Goal: Complete application form: Complete application form

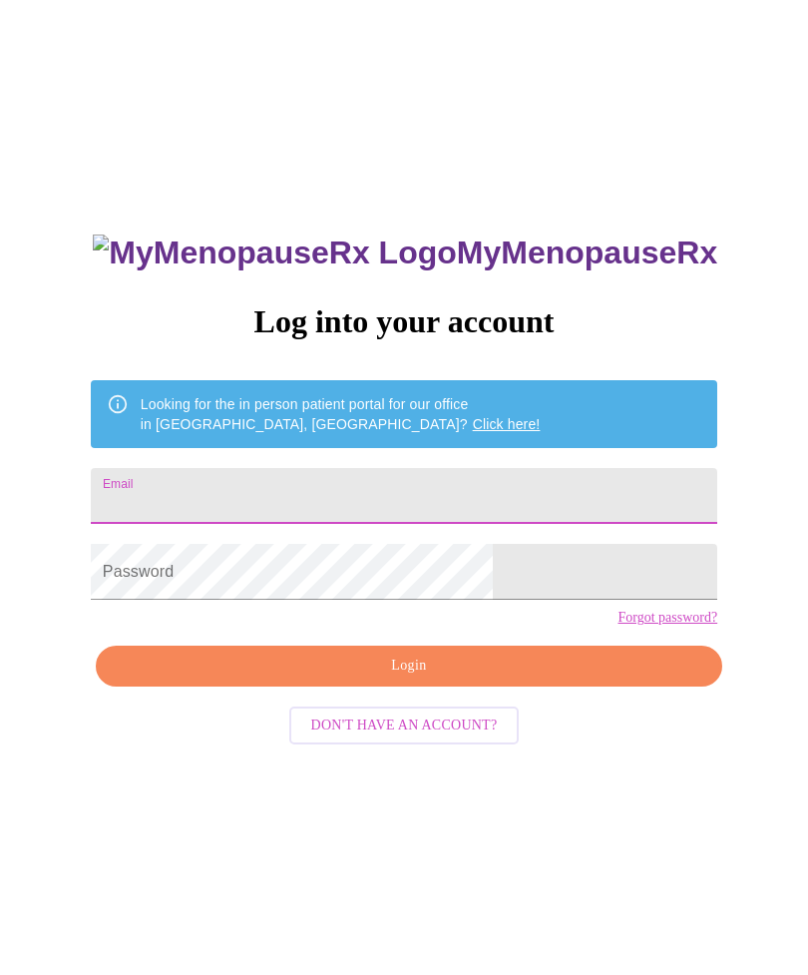
type input "[EMAIL_ADDRESS][DOMAIN_NAME]"
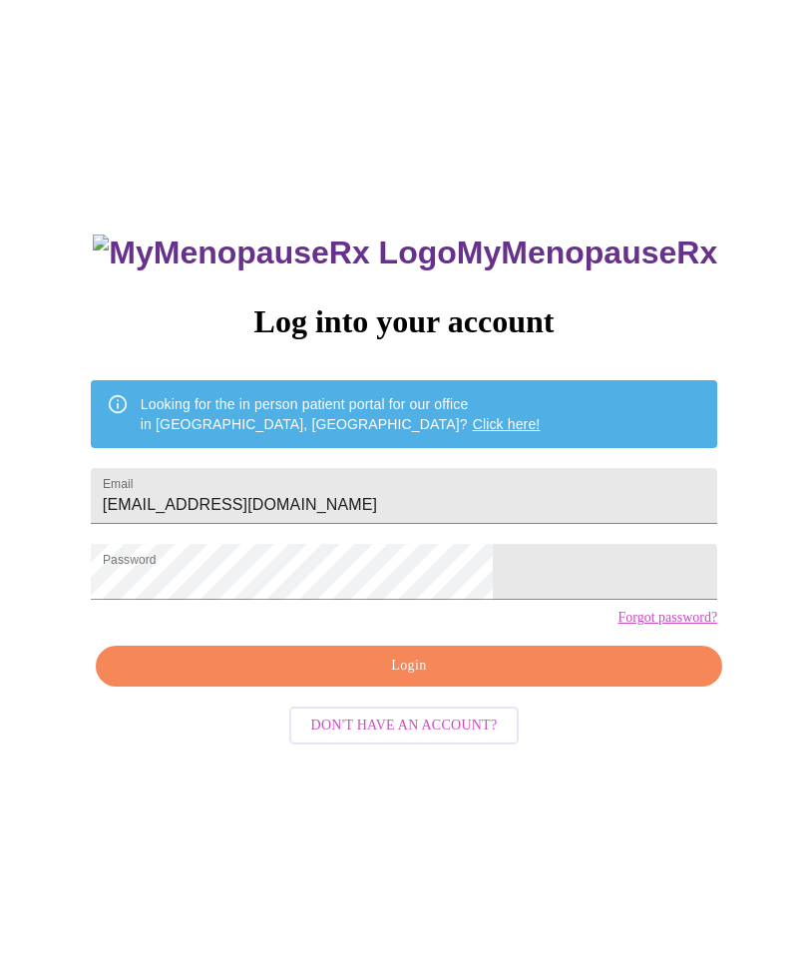
click at [421, 679] on span "Login" at bounding box center [409, 666] width 581 height 25
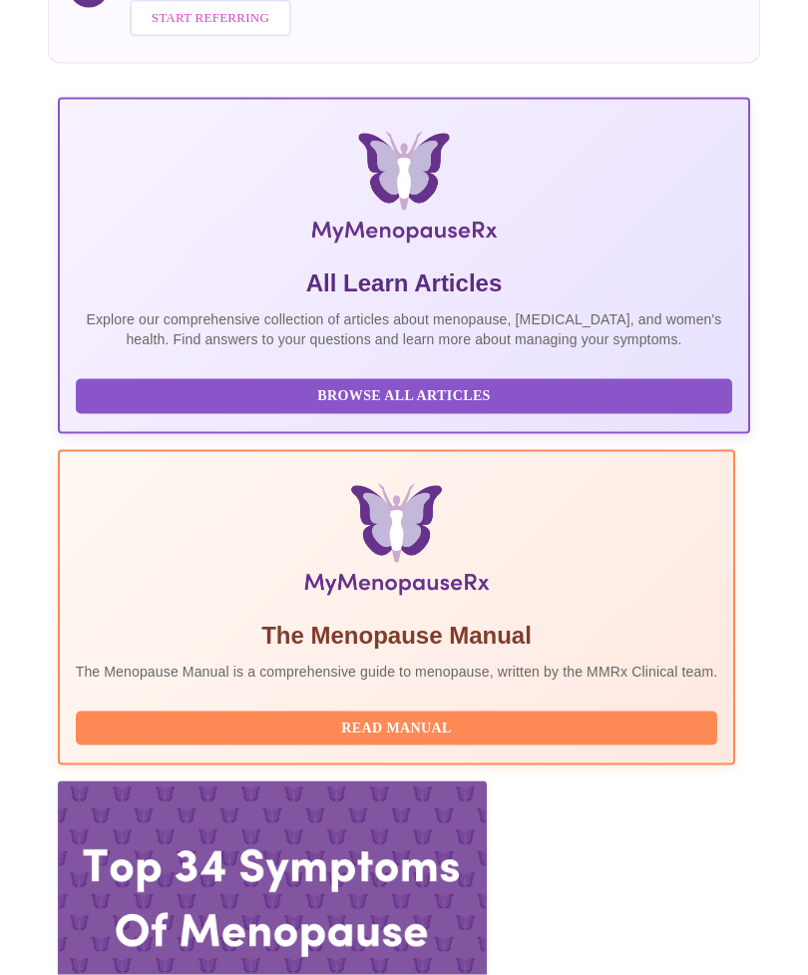
scroll to position [304, 0]
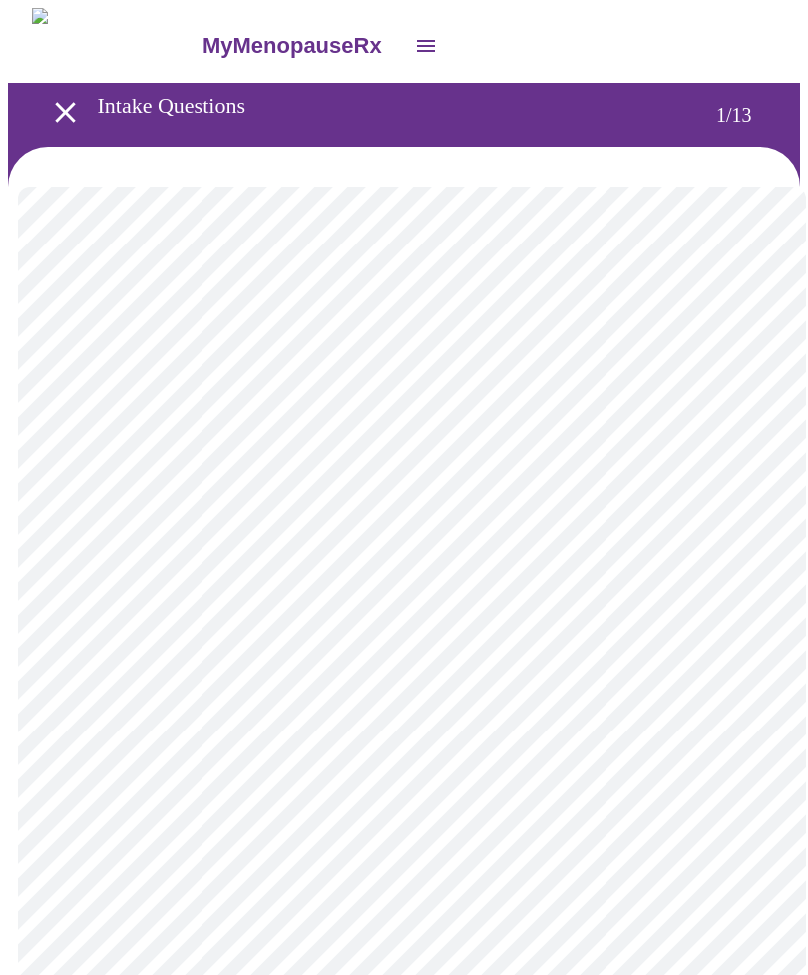
click at [748, 433] on body "MyMenopauseRx Intake Questions 1 / 13" at bounding box center [404, 923] width 792 height 1831
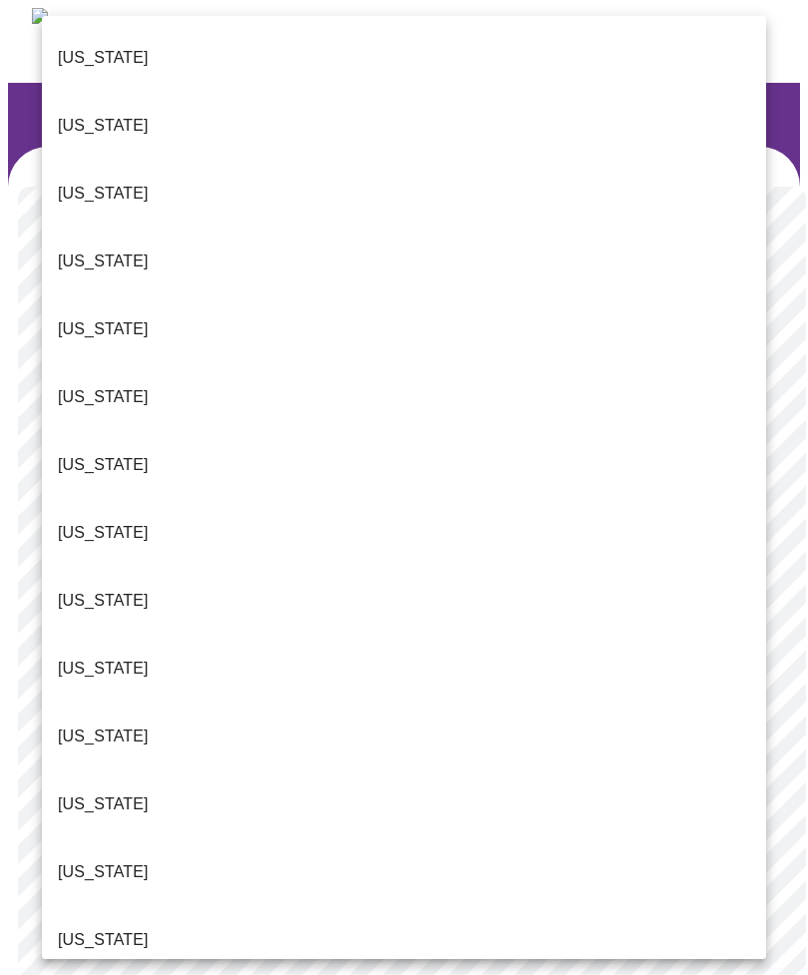
click at [98, 589] on p "[US_STATE]" at bounding box center [103, 601] width 91 height 24
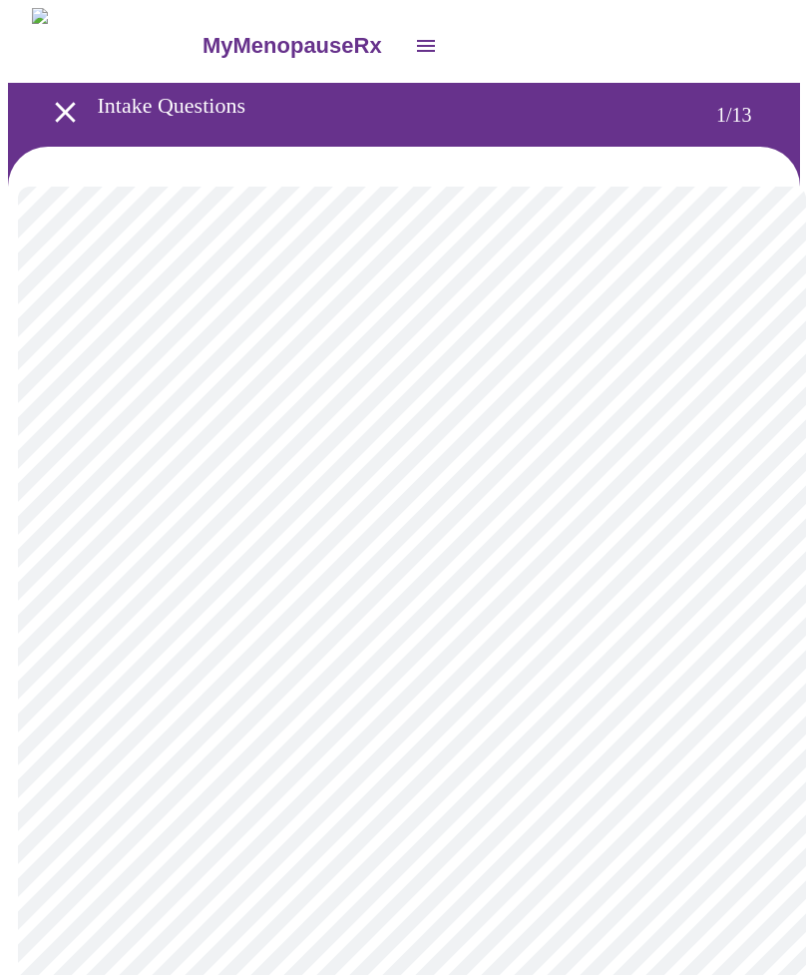
click at [736, 587] on body "MyMenopauseRx Intake Questions 1 / 13" at bounding box center [404, 918] width 792 height 1820
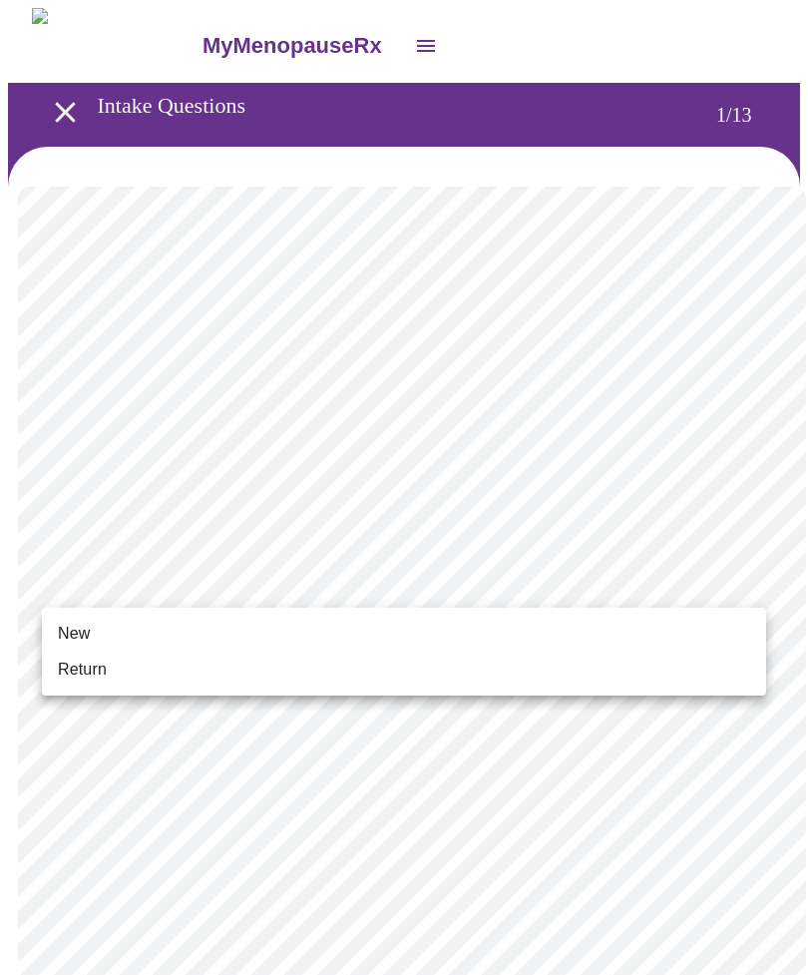
click at [100, 679] on span "Return" at bounding box center [82, 670] width 49 height 24
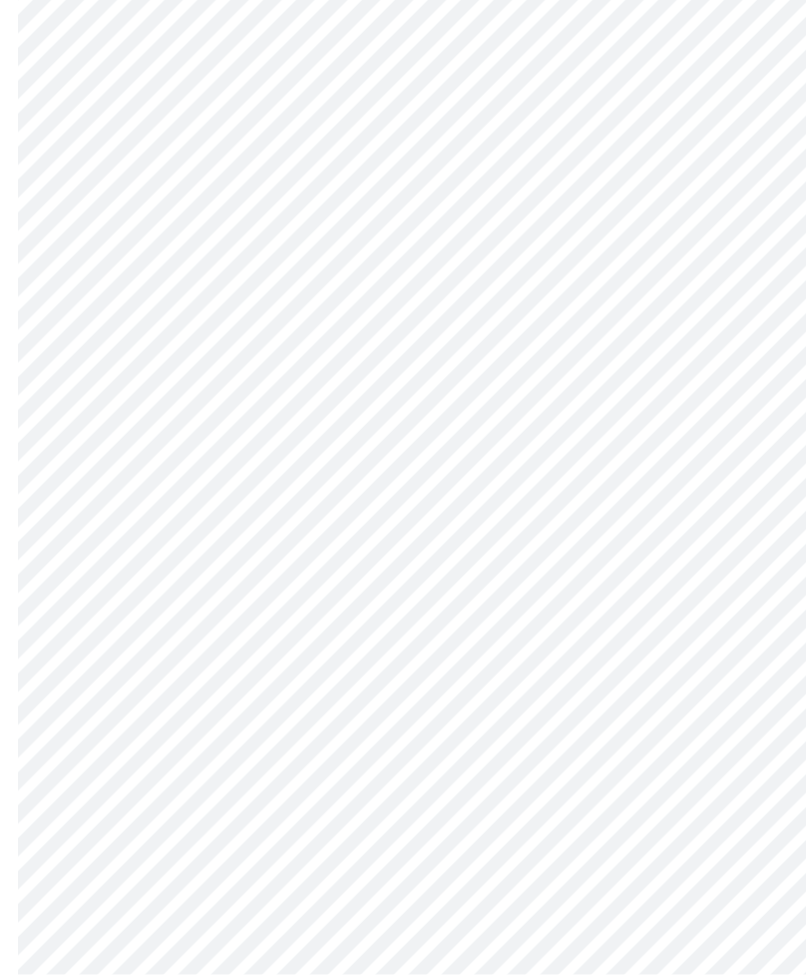
scroll to position [754, 0]
click at [747, 757] on body "MyMenopauseRx Intake Questions 1 / 13" at bounding box center [404, 150] width 792 height 1793
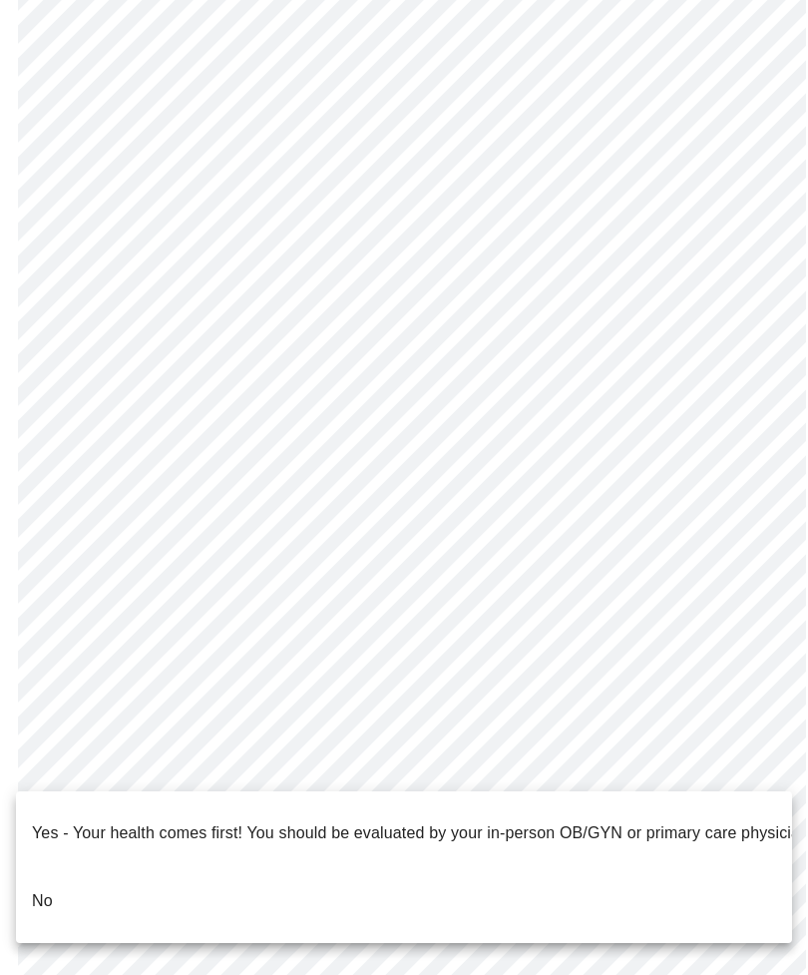
click at [52, 889] on p "No" at bounding box center [42, 901] width 21 height 24
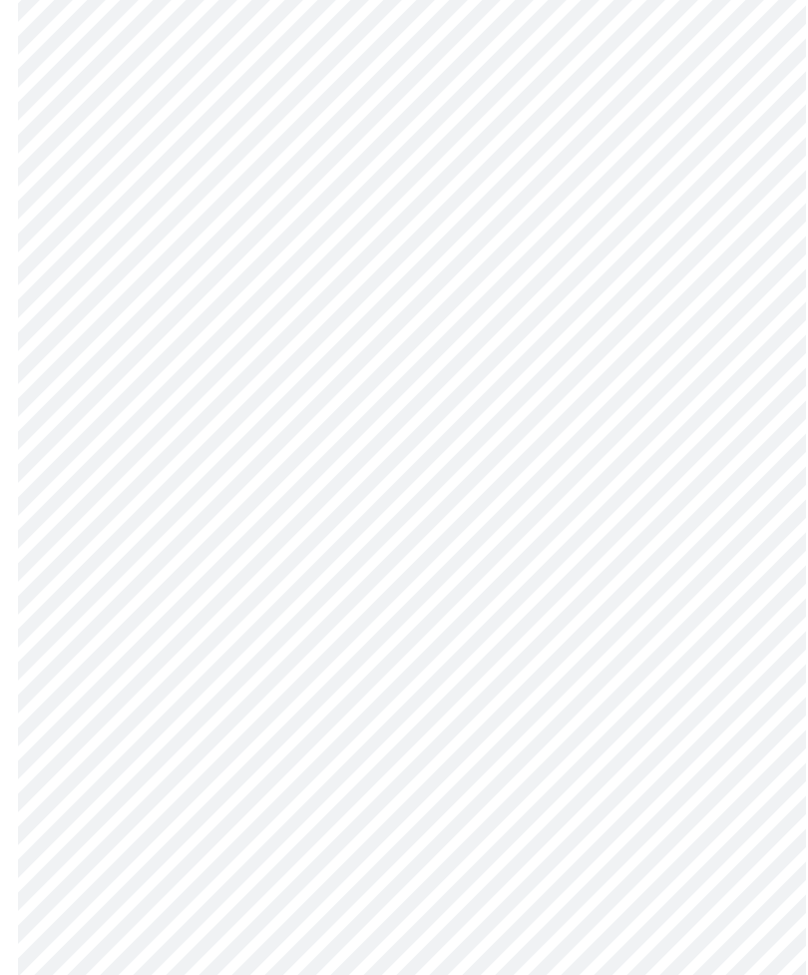
scroll to position [0, 0]
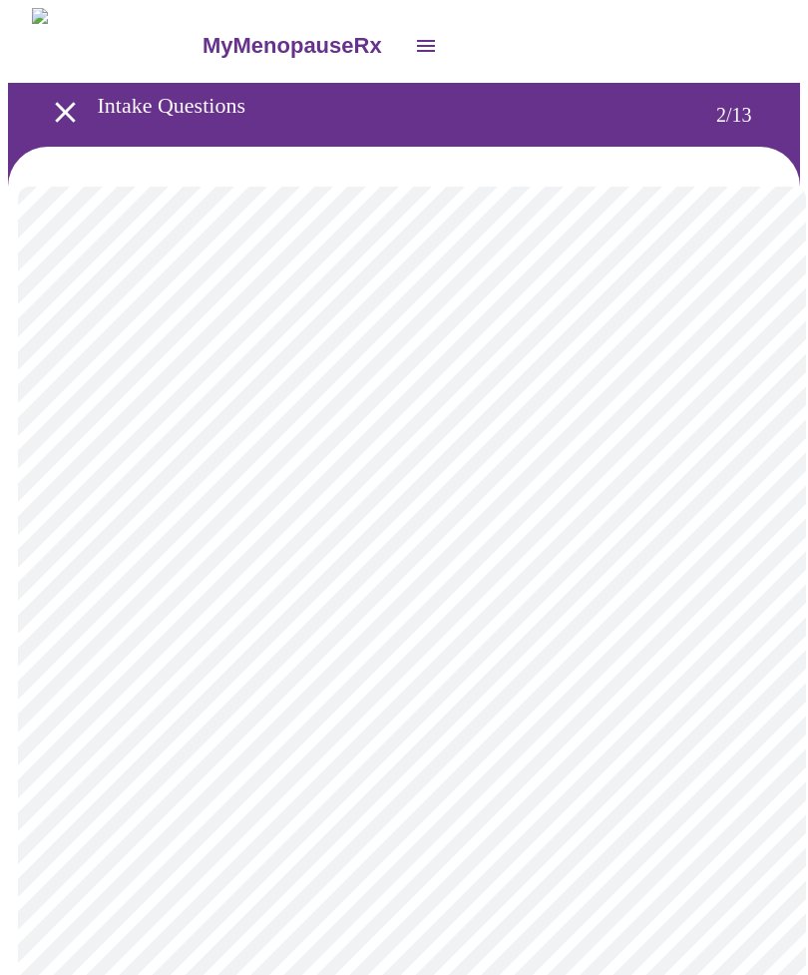
click at [744, 411] on body "MyMenopauseRx Intake Questions 2 / 13" at bounding box center [404, 606] width 792 height 1196
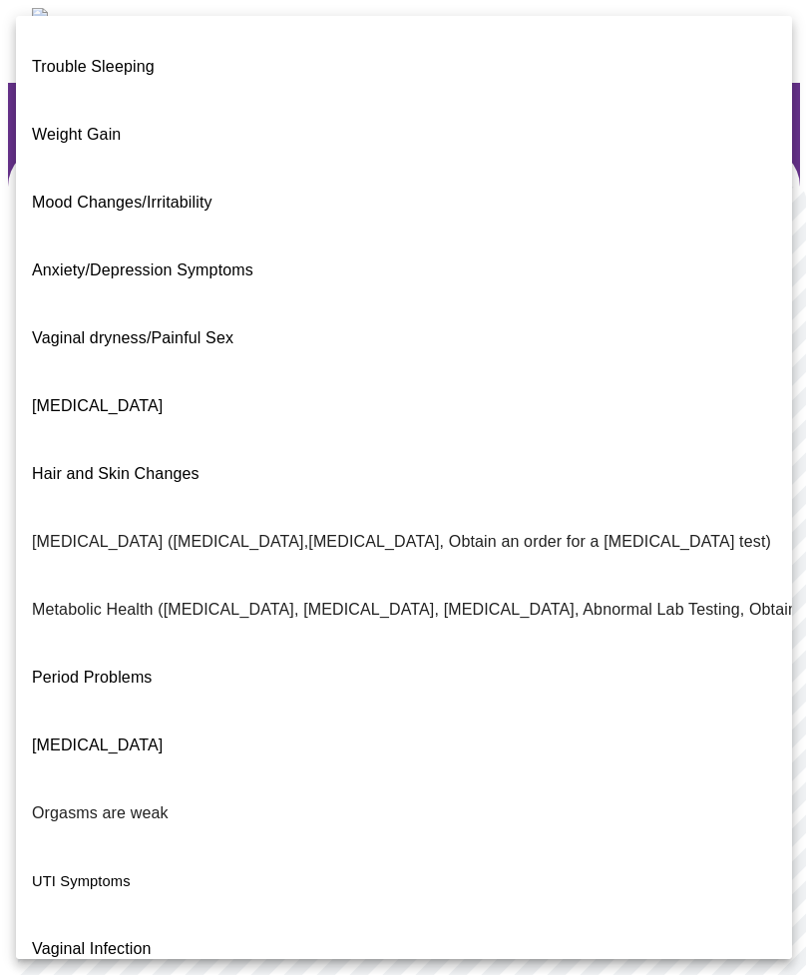
scroll to position [59, 0]
click at [113, 126] on span "Weight Gain" at bounding box center [76, 134] width 89 height 17
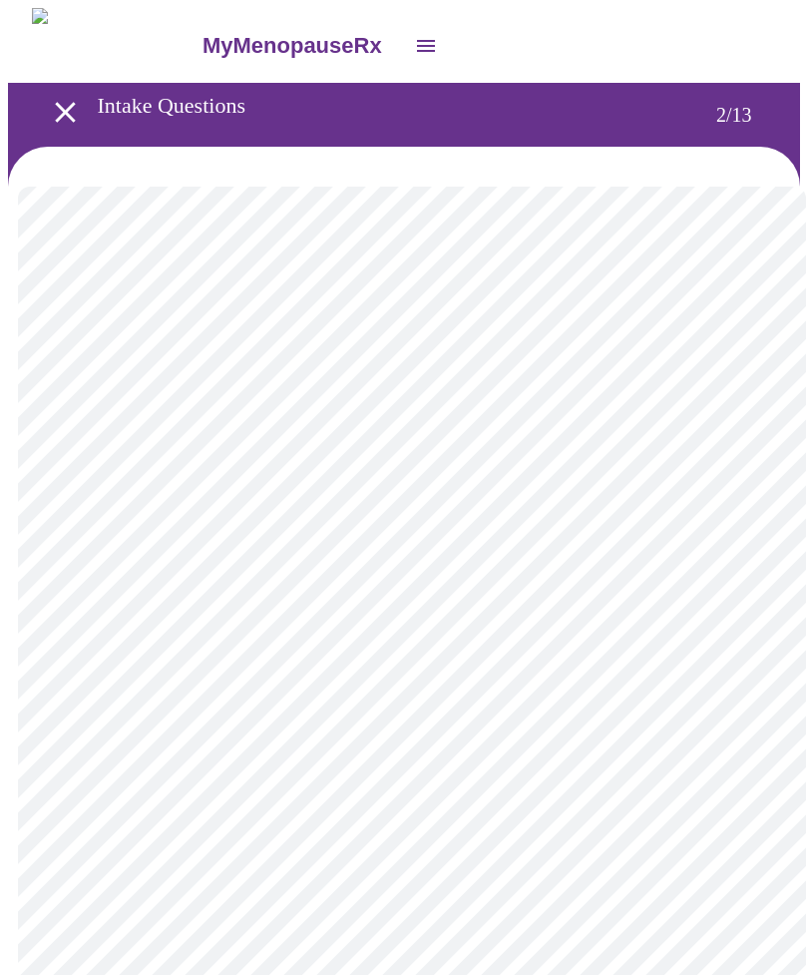
click at [748, 615] on body "MyMenopauseRx Intake Questions 2 / 13" at bounding box center [404, 600] width 792 height 1185
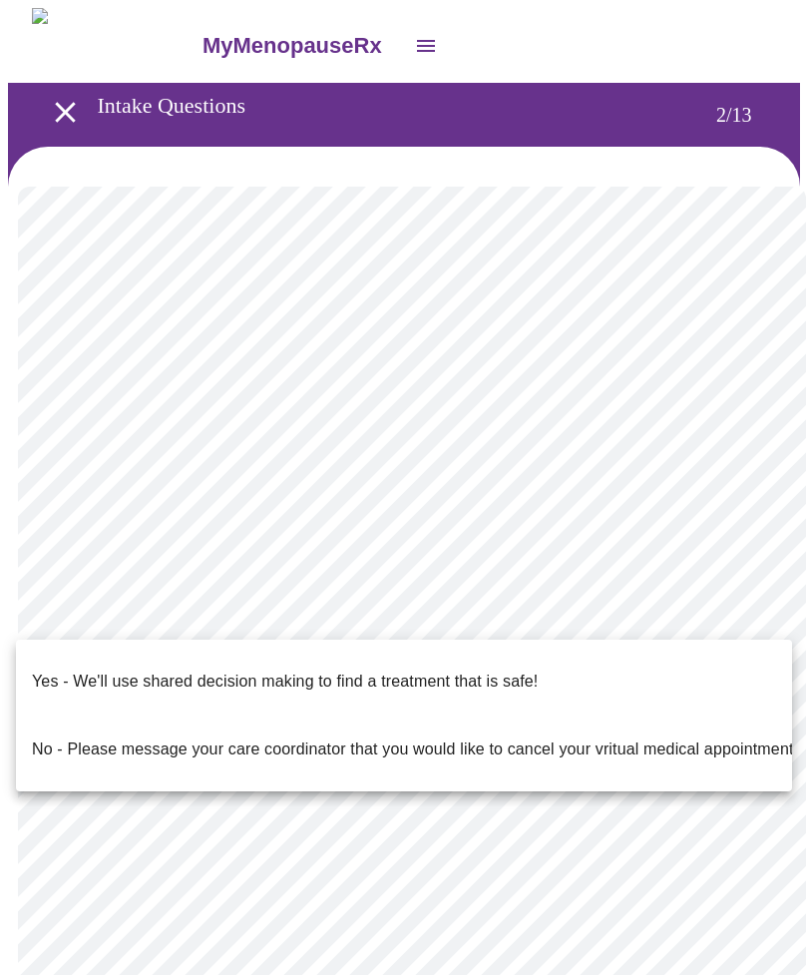
click at [57, 670] on p "Yes - We'll use shared decision making to find a treatment that is safe!" at bounding box center [285, 682] width 506 height 24
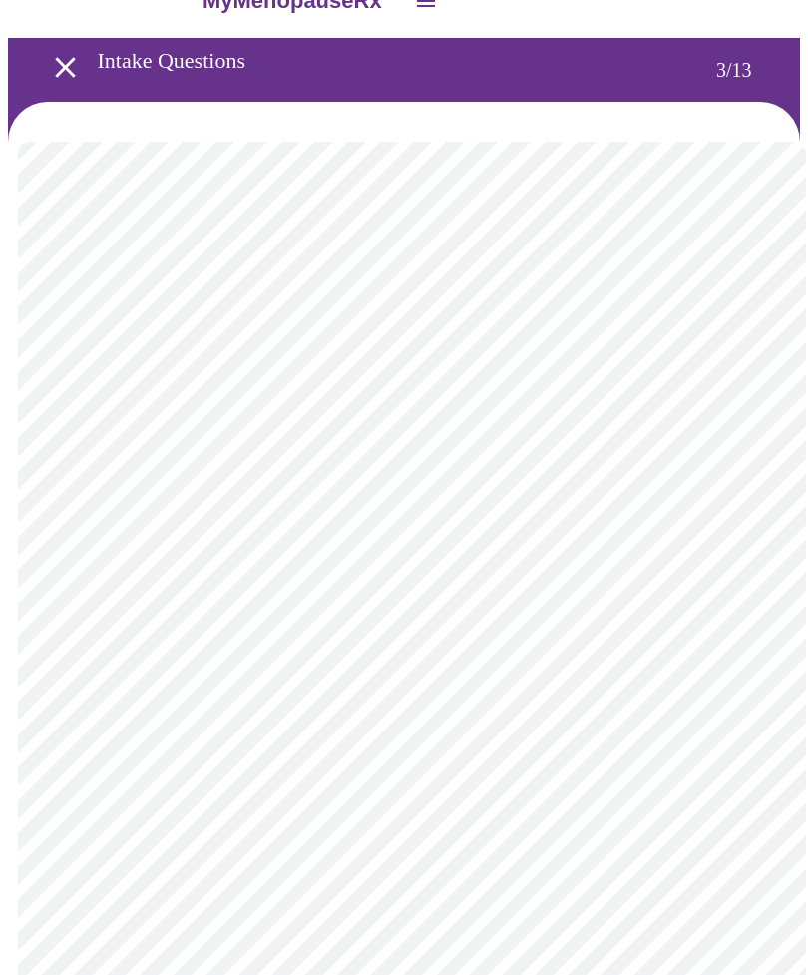
scroll to position [48, 0]
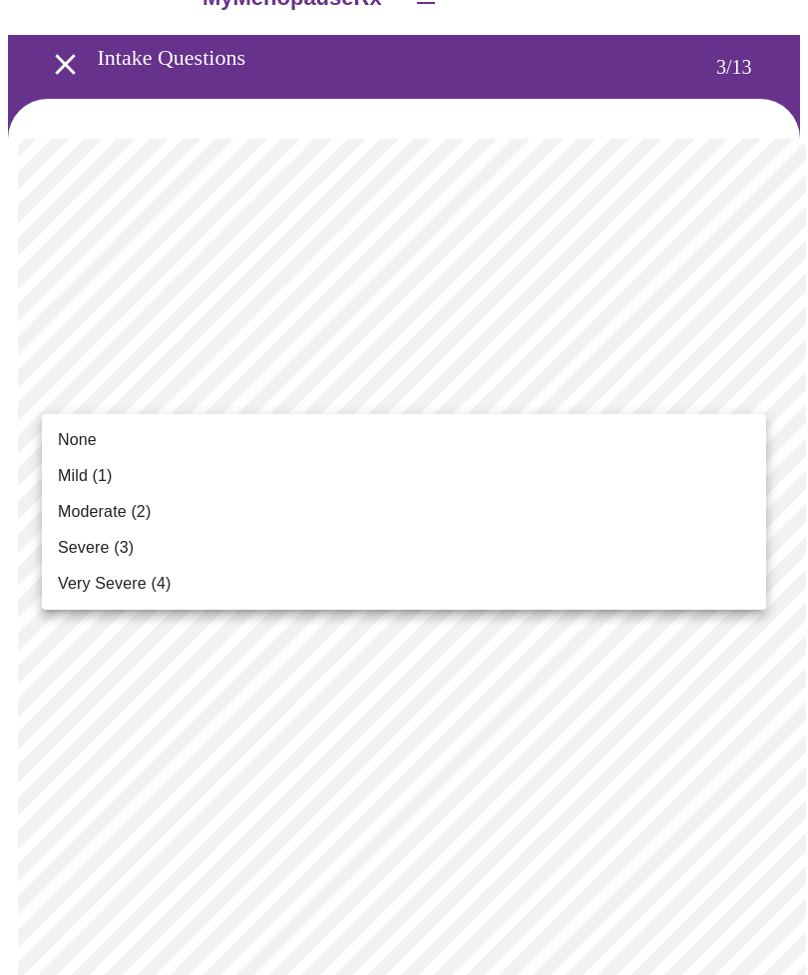
click at [121, 519] on span "Moderate (2)" at bounding box center [104, 512] width 93 height 24
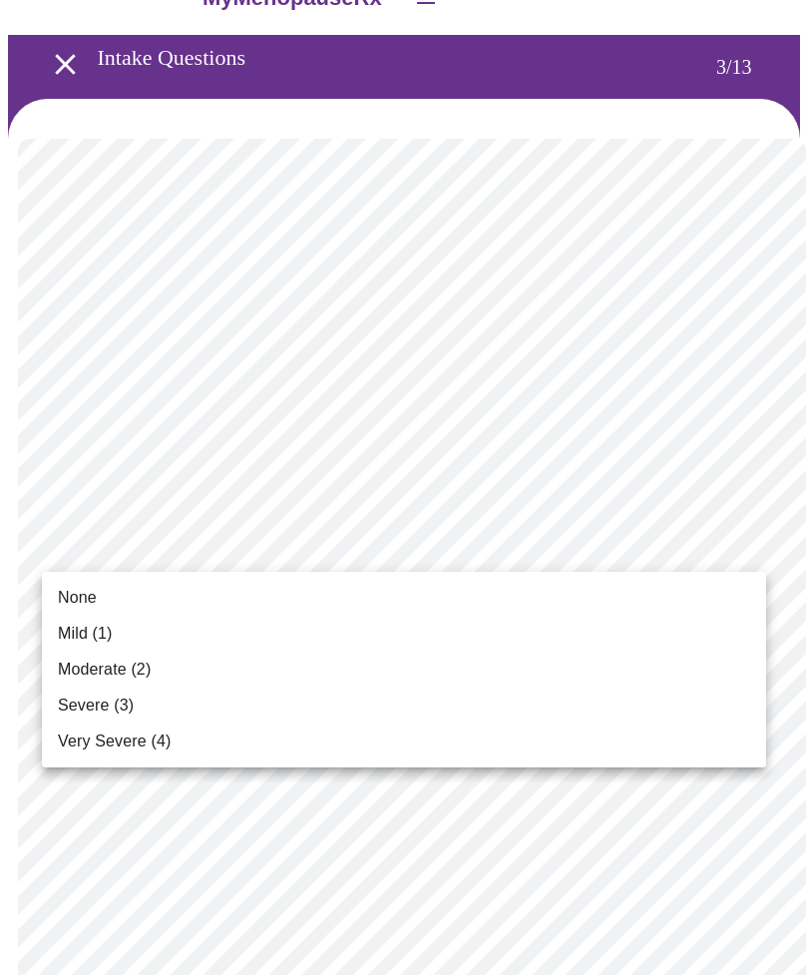
click at [92, 593] on span "None" at bounding box center [77, 598] width 39 height 24
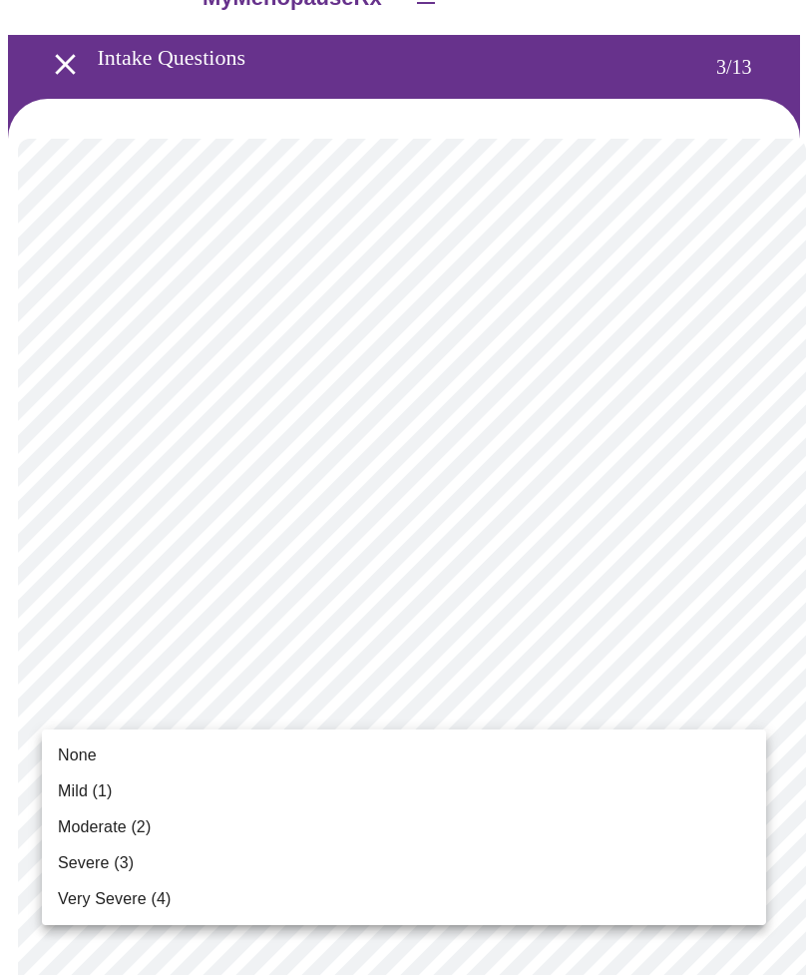
click at [94, 819] on span "Moderate (2)" at bounding box center [104, 827] width 93 height 24
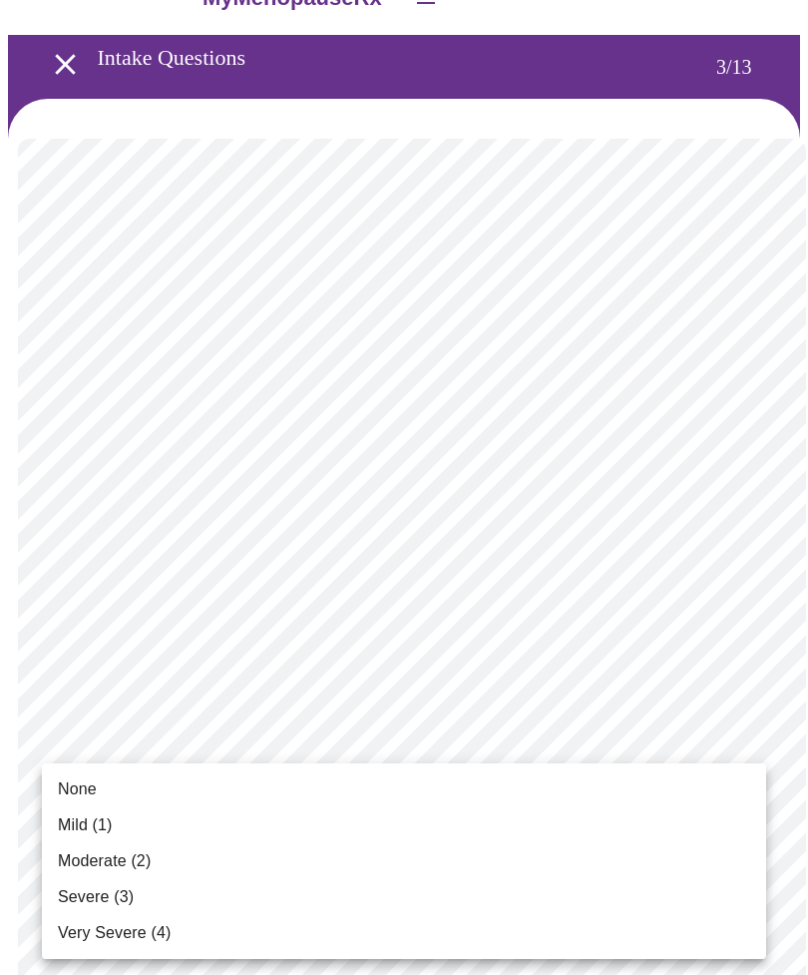
click at [93, 856] on span "Moderate (2)" at bounding box center [104, 861] width 93 height 24
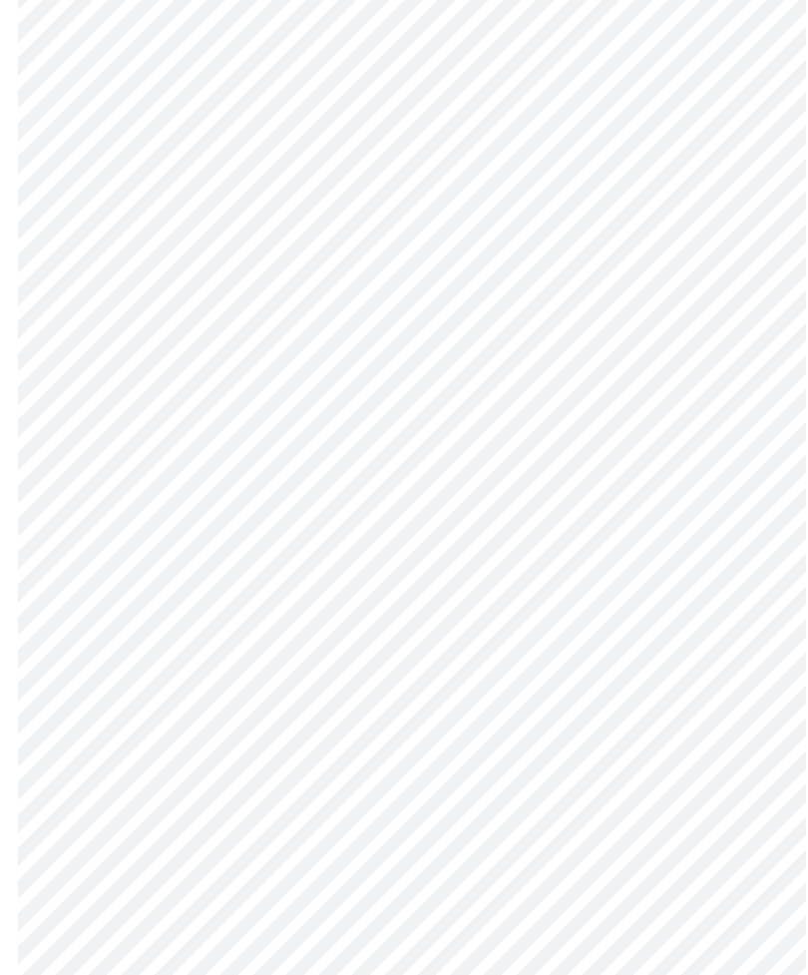
scroll to position [399, 0]
click at [744, 645] on body "MyMenopauseRx Intake Questions 3 / 13" at bounding box center [404, 877] width 792 height 2536
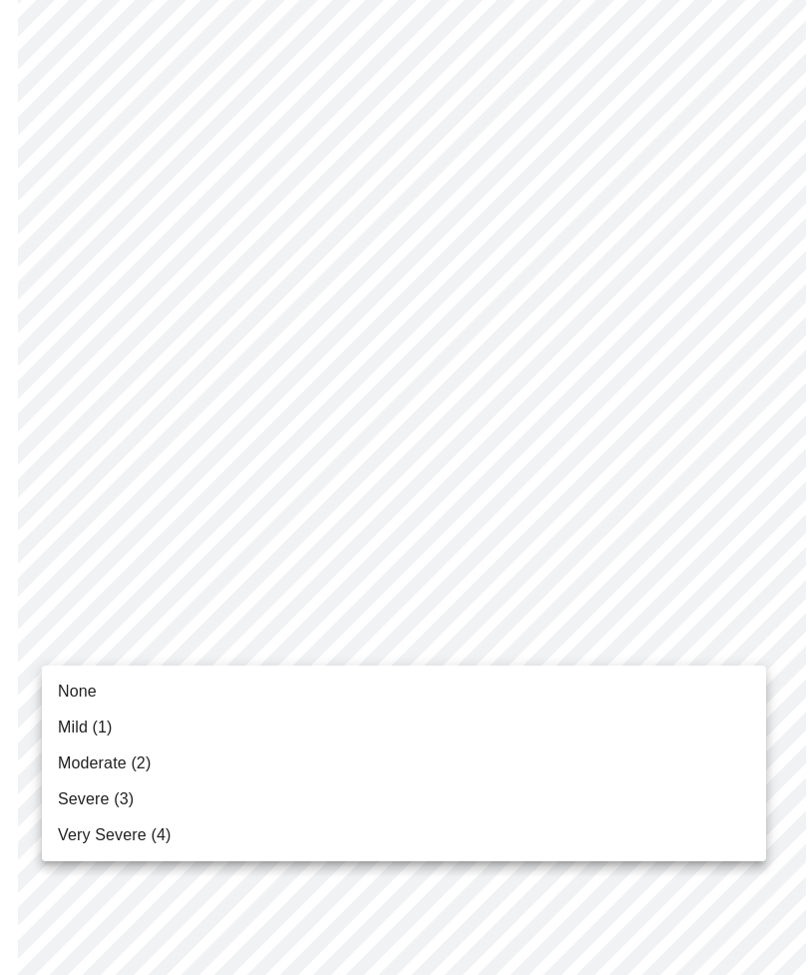
click at [99, 723] on span "Mild (1)" at bounding box center [85, 727] width 55 height 24
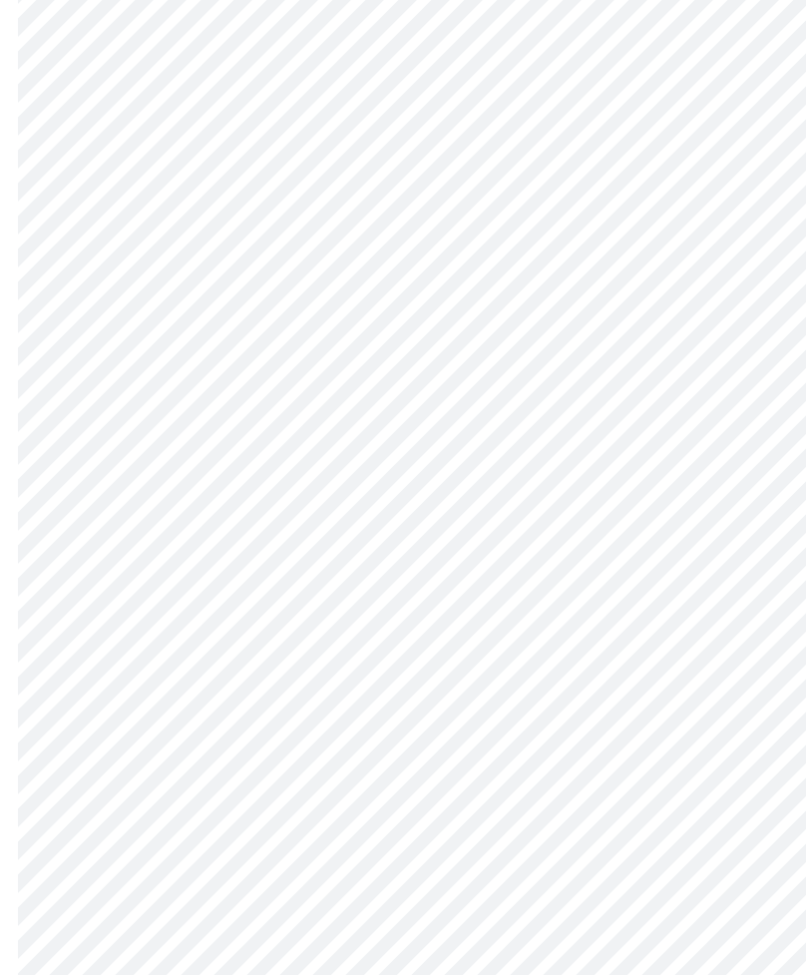
click at [742, 763] on body "MyMenopauseRx Intake Questions 3 / 13" at bounding box center [404, 863] width 792 height 2509
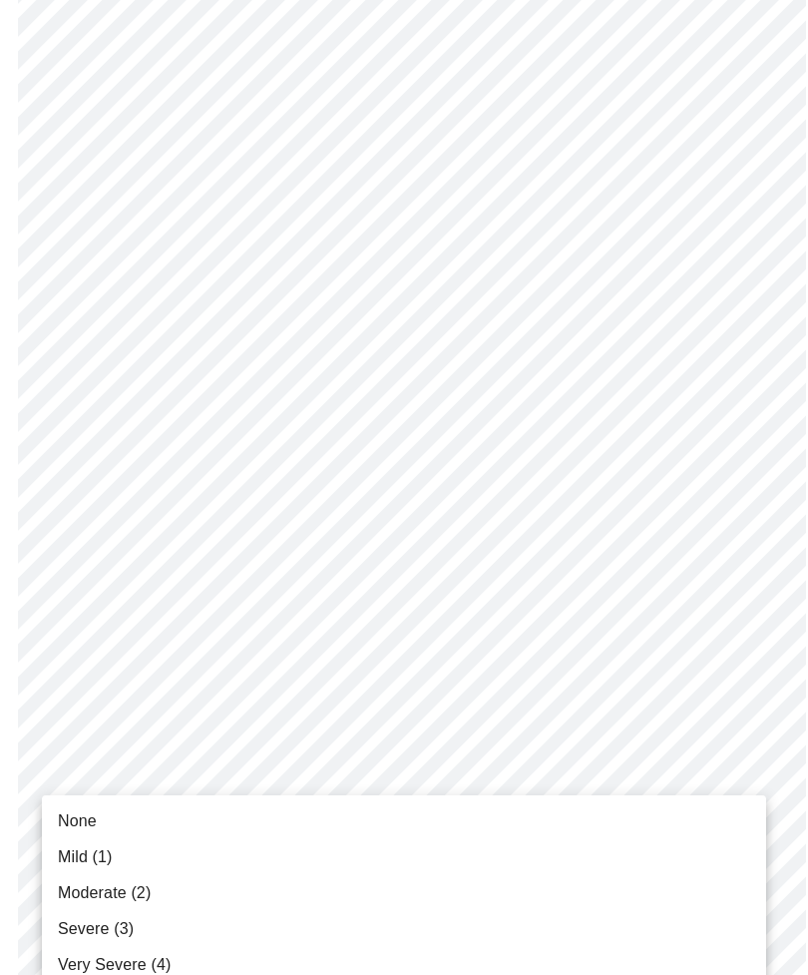
click at [92, 856] on span "Mild (1)" at bounding box center [85, 857] width 55 height 24
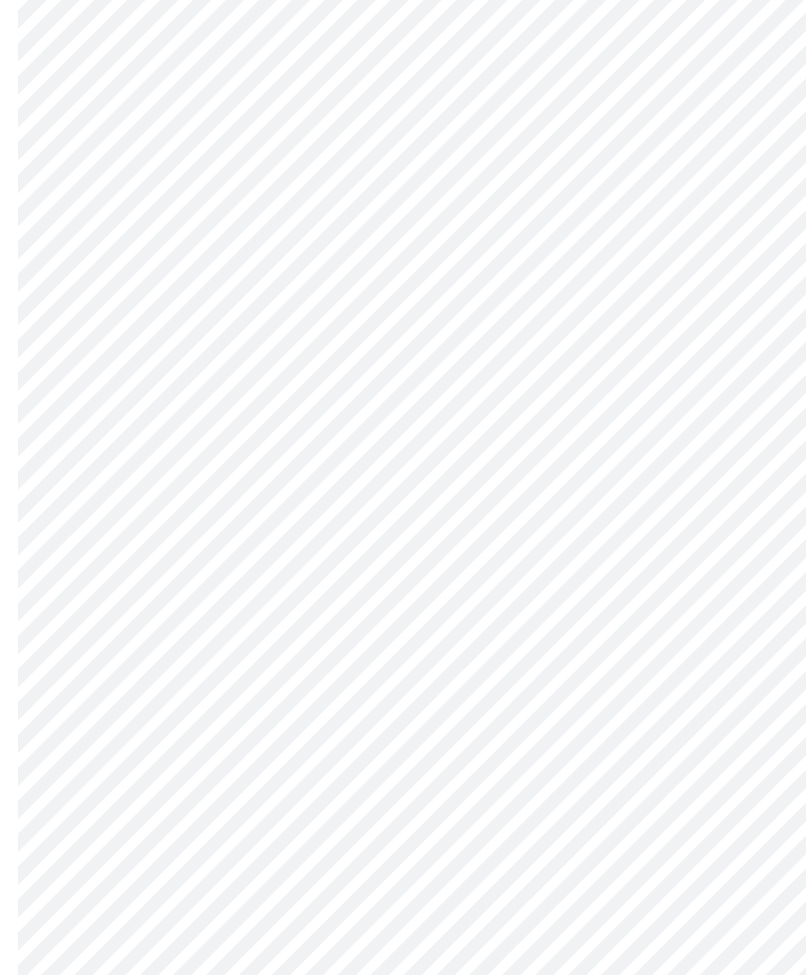
scroll to position [638, 0]
click at [747, 686] on body "MyMenopauseRx Intake Questions 3 / 13" at bounding box center [404, 611] width 792 height 2482
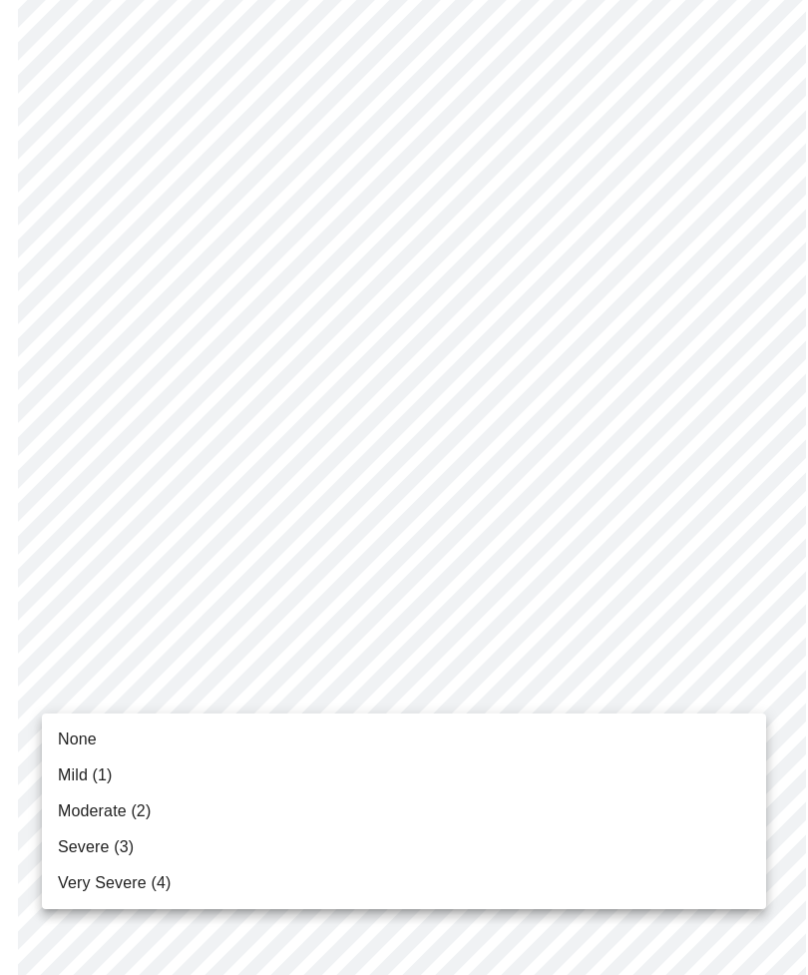
click at [94, 775] on span "Mild (1)" at bounding box center [85, 775] width 55 height 24
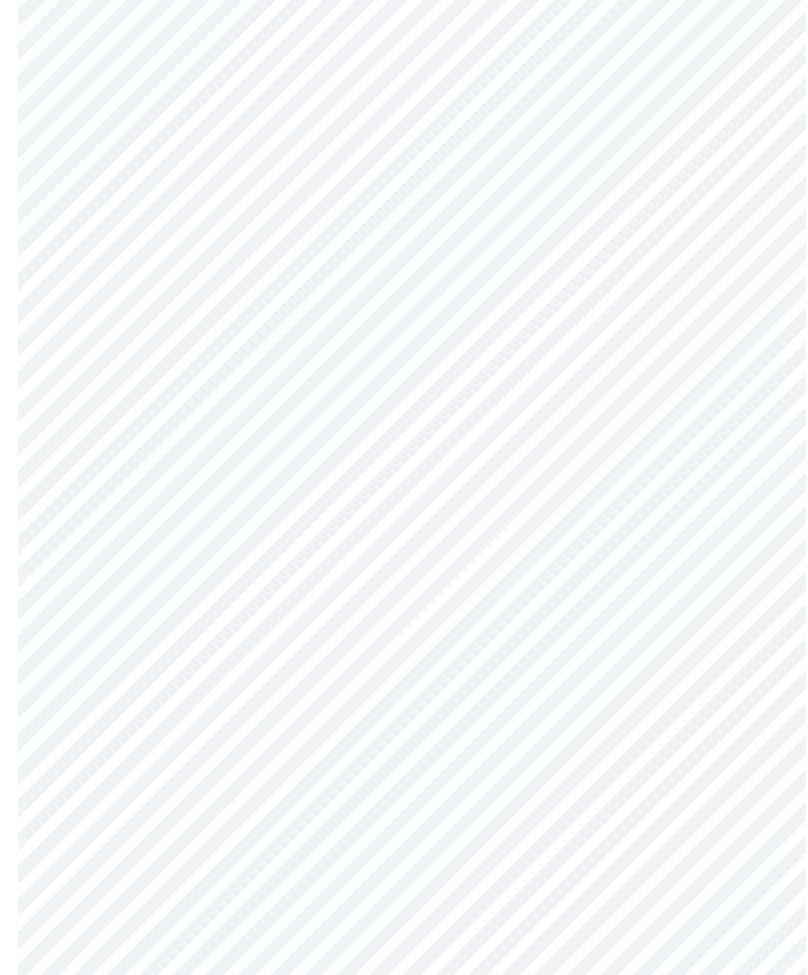
click at [739, 845] on body "MyMenopauseRx Intake Questions 3 / 13" at bounding box center [404, 596] width 792 height 2455
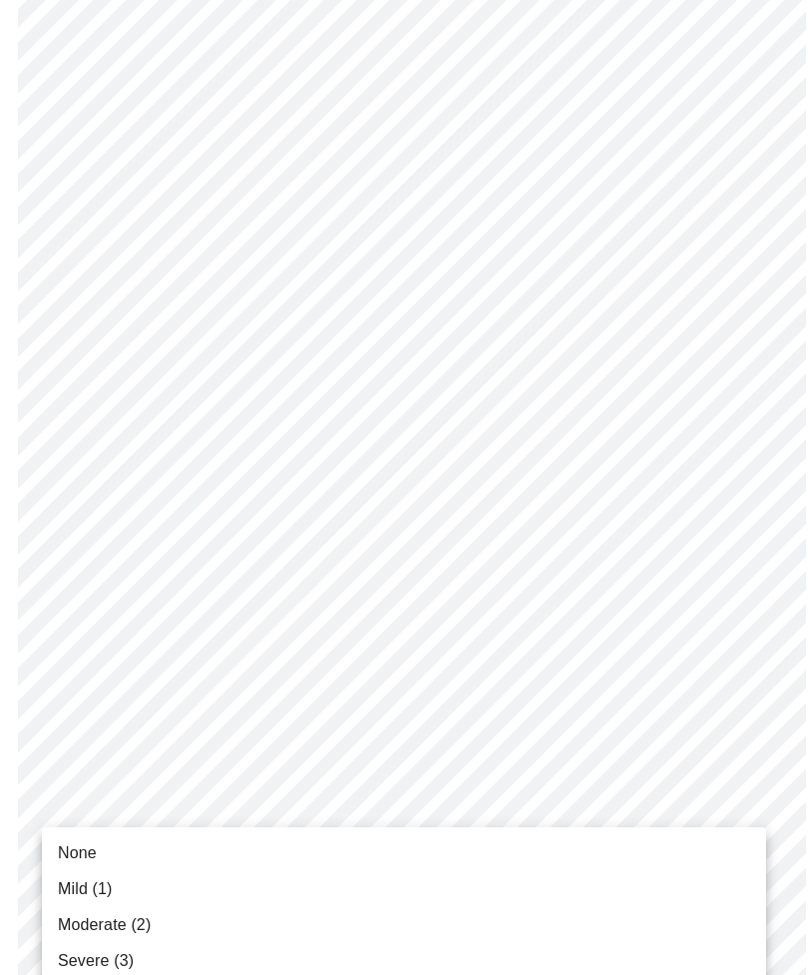
click at [95, 851] on span "None" at bounding box center [77, 853] width 39 height 24
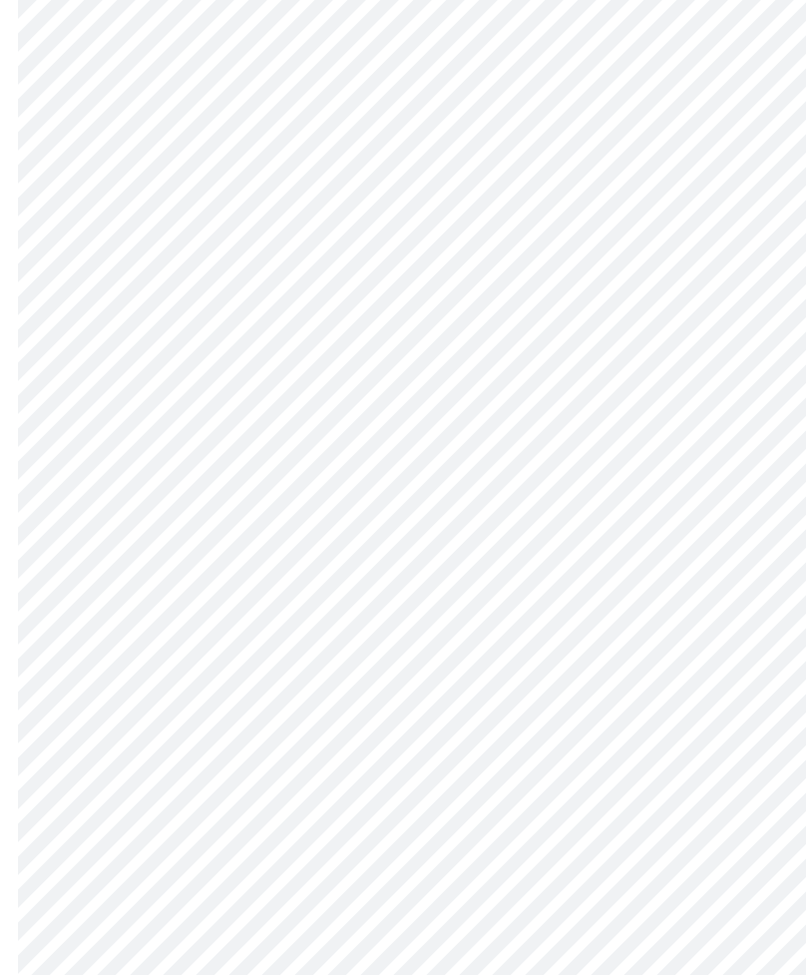
scroll to position [792, 0]
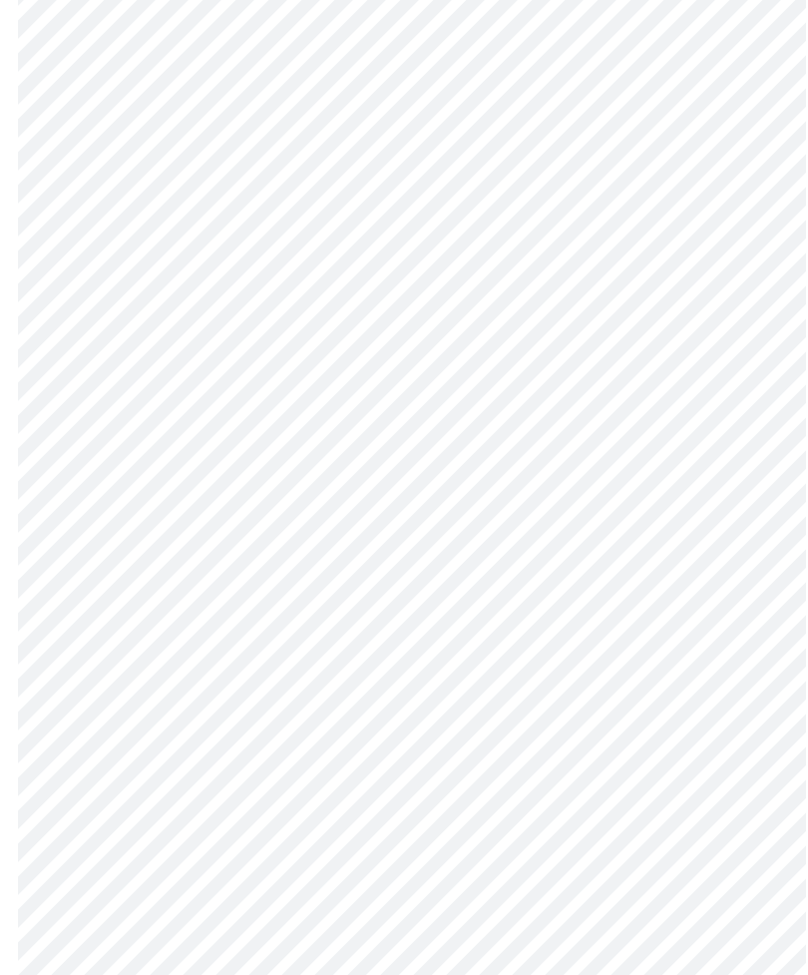
click at [742, 843] on body "MyMenopauseRx Intake Questions 3 / 13" at bounding box center [404, 430] width 792 height 2428
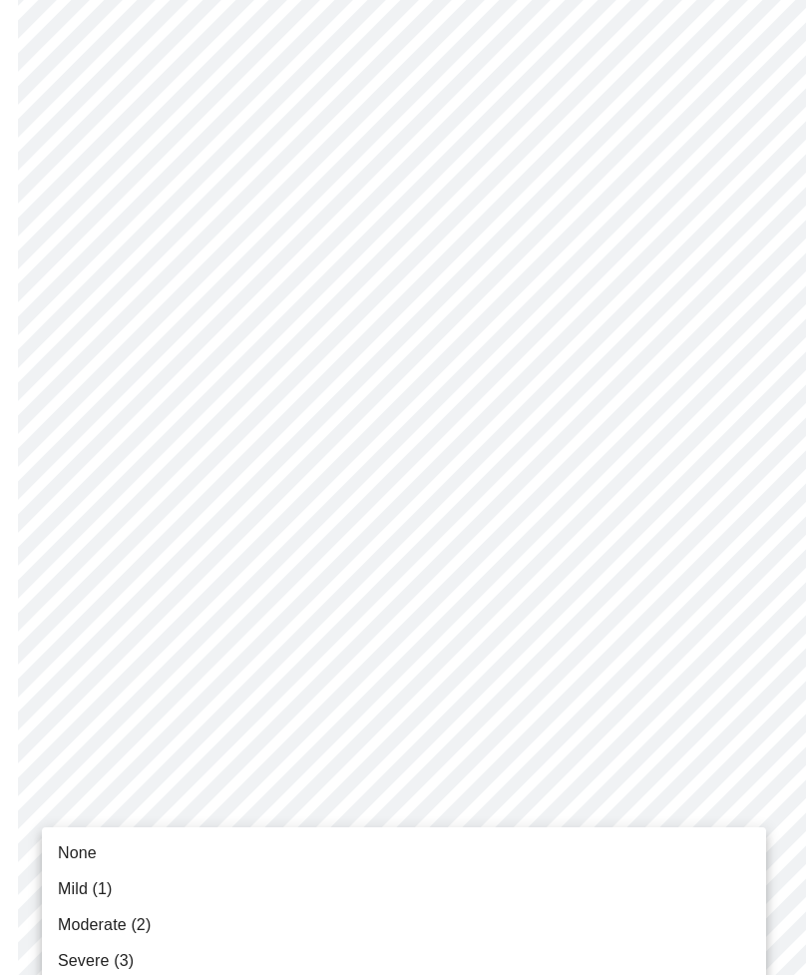
click at [89, 848] on span "None" at bounding box center [77, 853] width 39 height 24
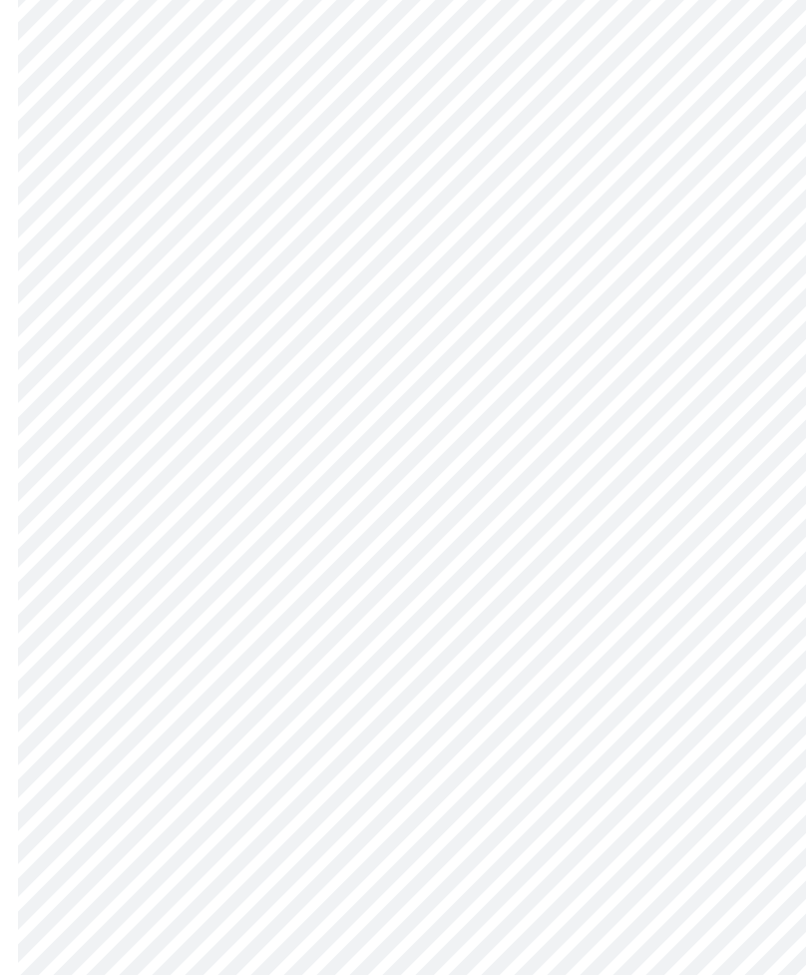
scroll to position [1057, 0]
click at [742, 739] on body "MyMenopauseRx Intake Questions 3 / 13" at bounding box center [404, 151] width 792 height 2401
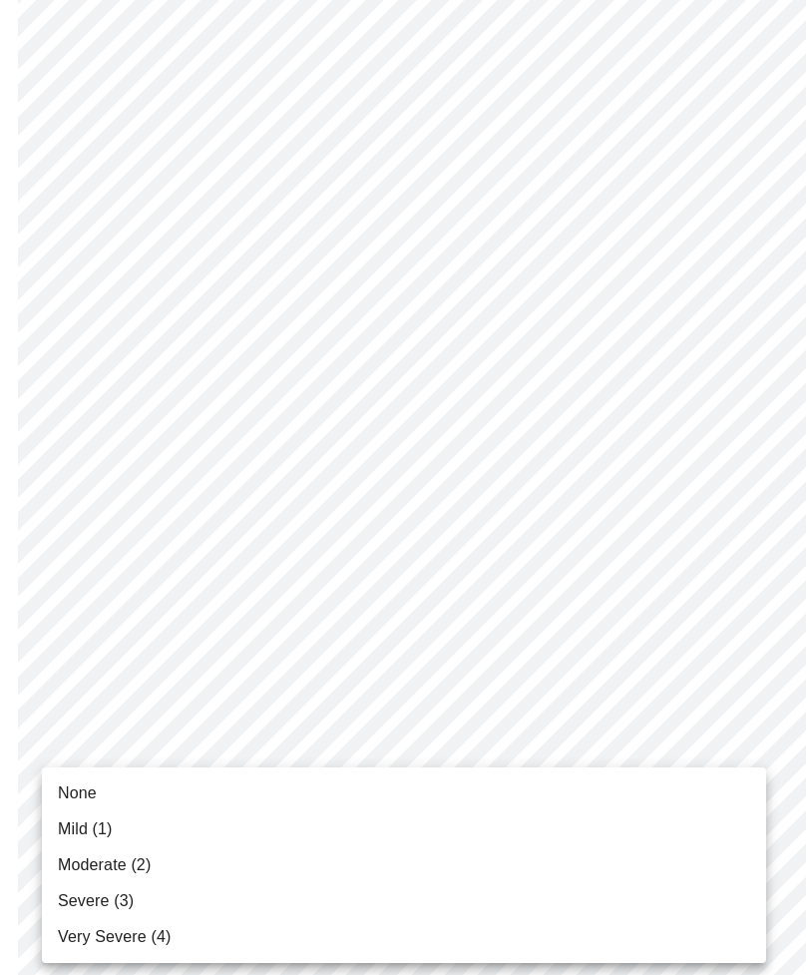
click at [85, 827] on span "Mild (1)" at bounding box center [85, 829] width 55 height 24
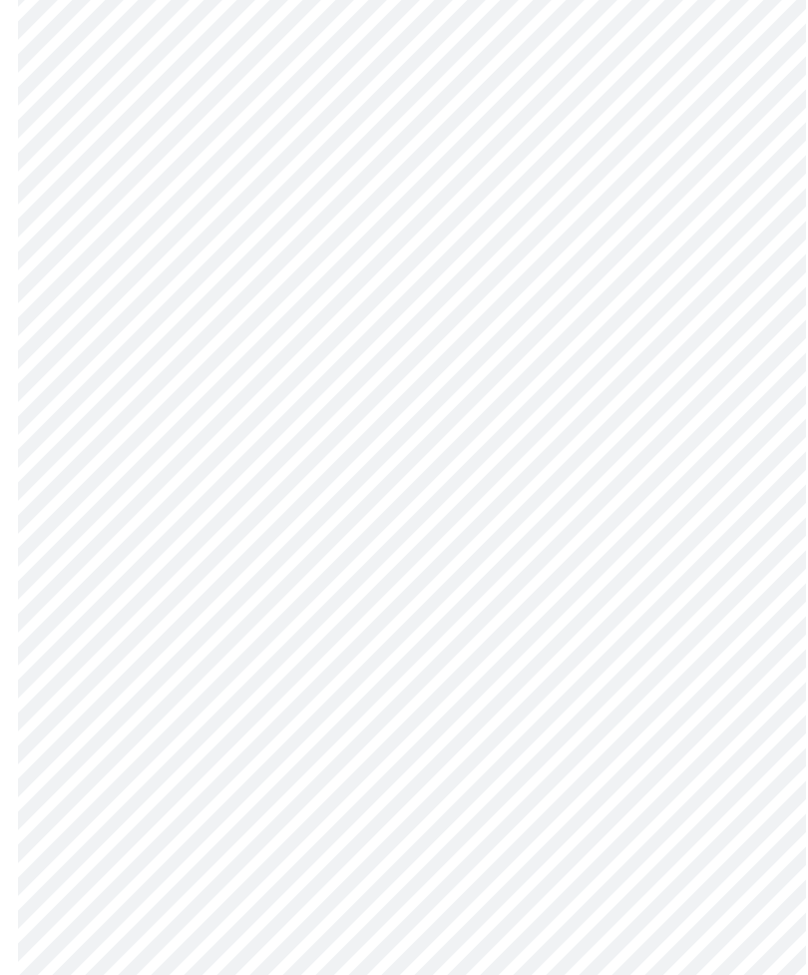
scroll to position [1291, 0]
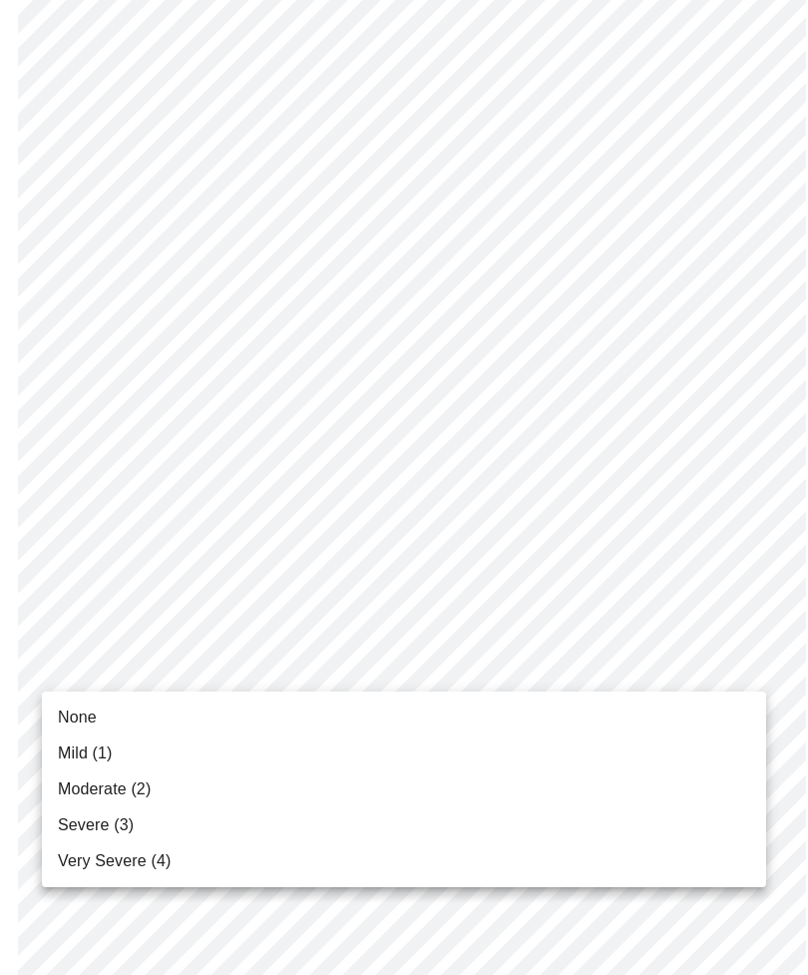
click at [93, 784] on span "Moderate (2)" at bounding box center [104, 789] width 93 height 24
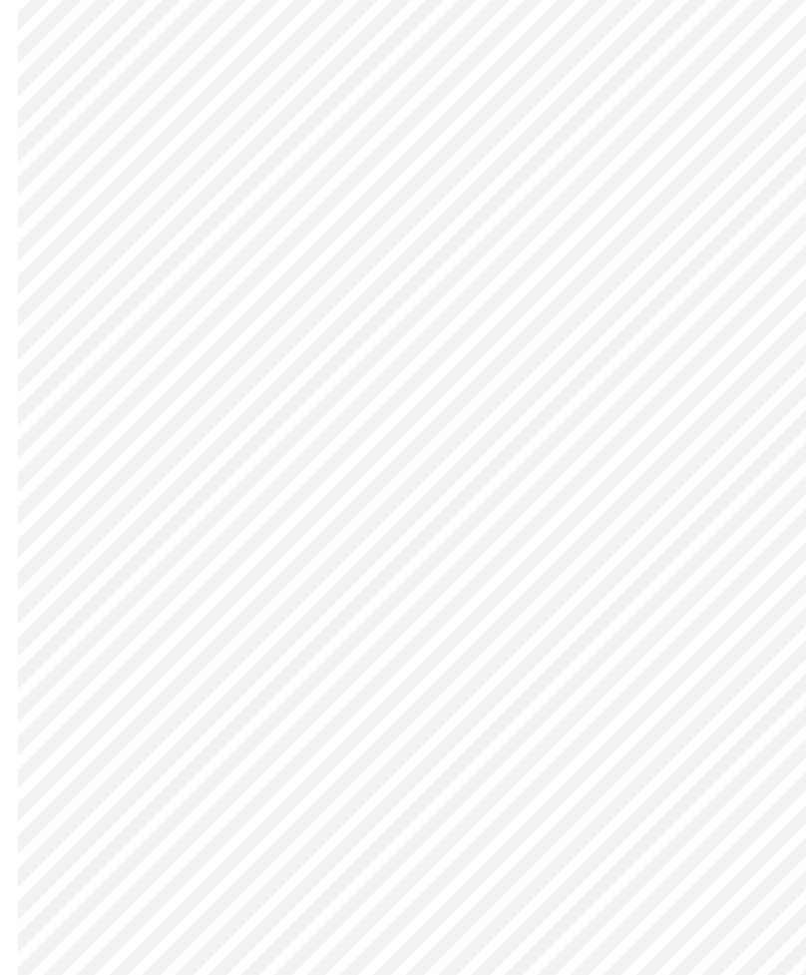
scroll to position [313, 0]
click at [739, 894] on body "MyMenopauseRx Intake Questions 4 / 13" at bounding box center [404, 677] width 792 height 1965
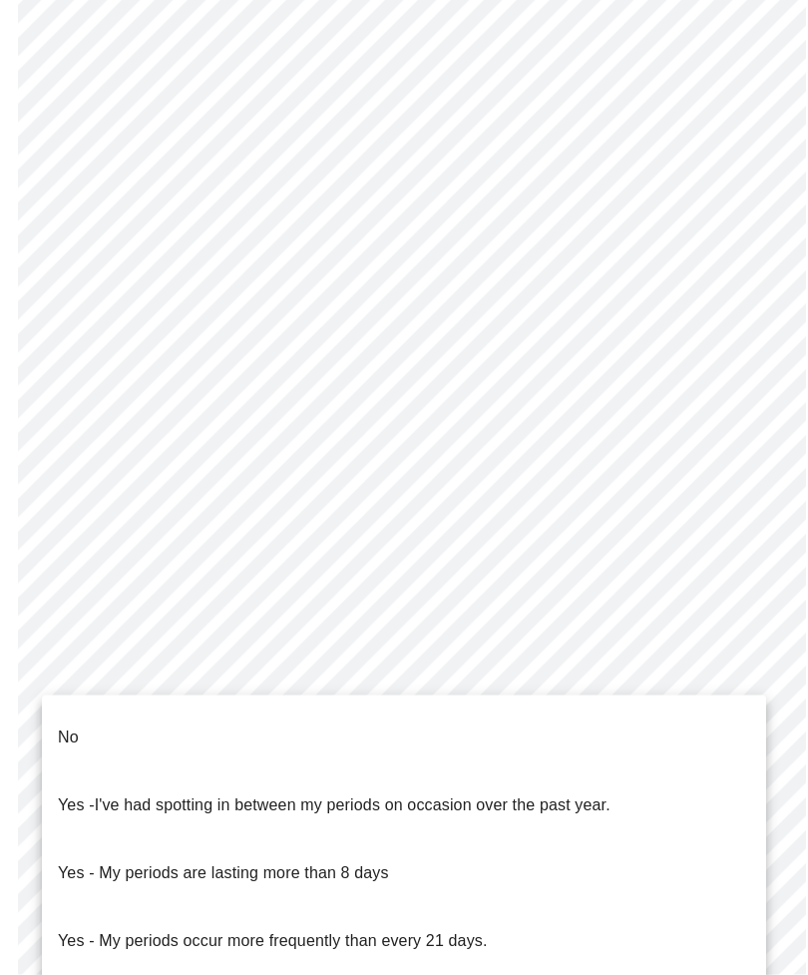
scroll to position [314, 0]
click at [90, 719] on li "No" at bounding box center [404, 737] width 724 height 68
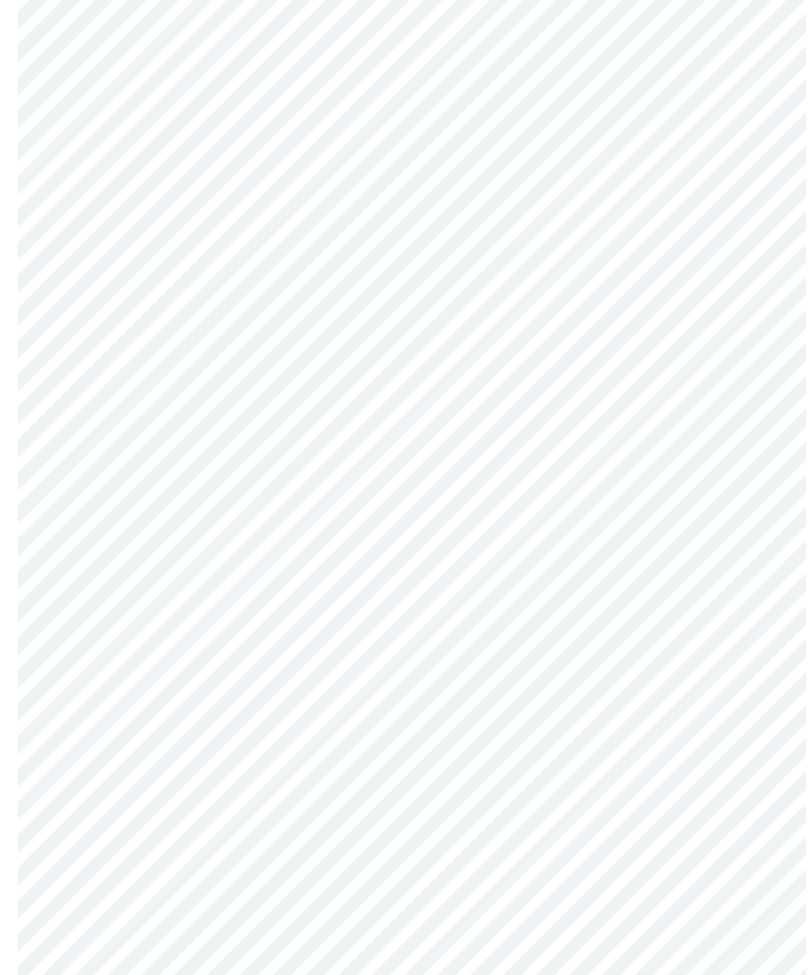
scroll to position [638, 0]
click at [752, 716] on body "MyMenopauseRx Intake Questions 4 / 13" at bounding box center [404, 347] width 792 height 1954
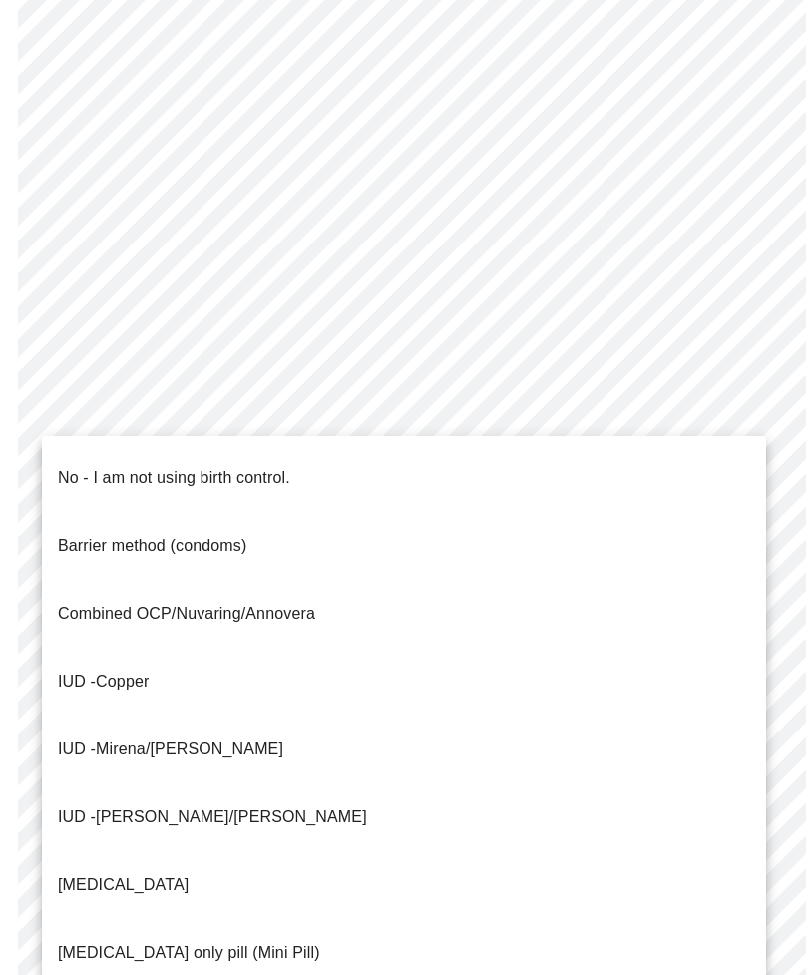
click at [91, 466] on p "No - I am not using birth control." at bounding box center [174, 478] width 232 height 24
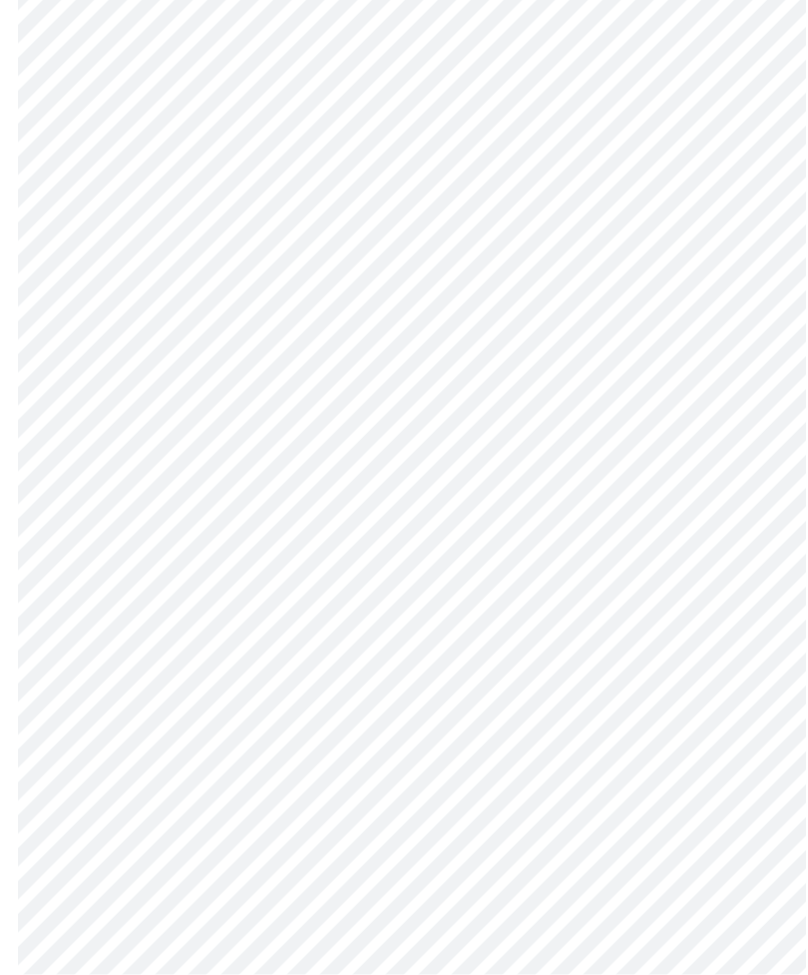
scroll to position [888, 0]
click at [743, 780] on body "MyMenopauseRx Intake Questions 4 / 13" at bounding box center [404, 91] width 792 height 1943
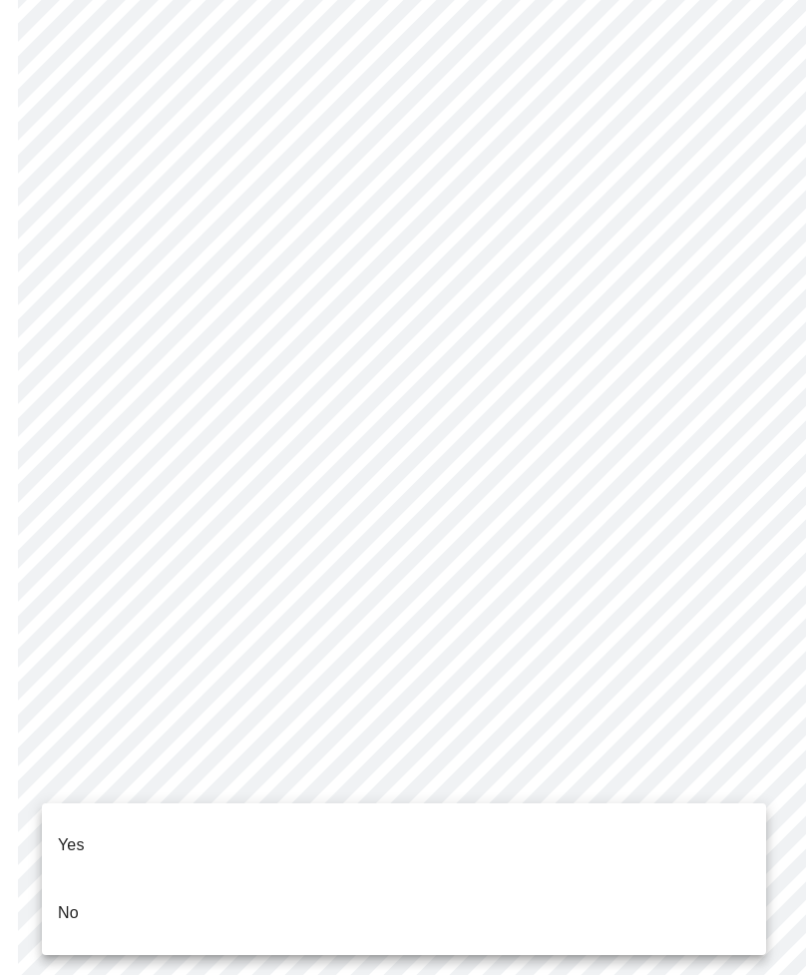
click at [81, 833] on p "Yes" at bounding box center [71, 845] width 27 height 24
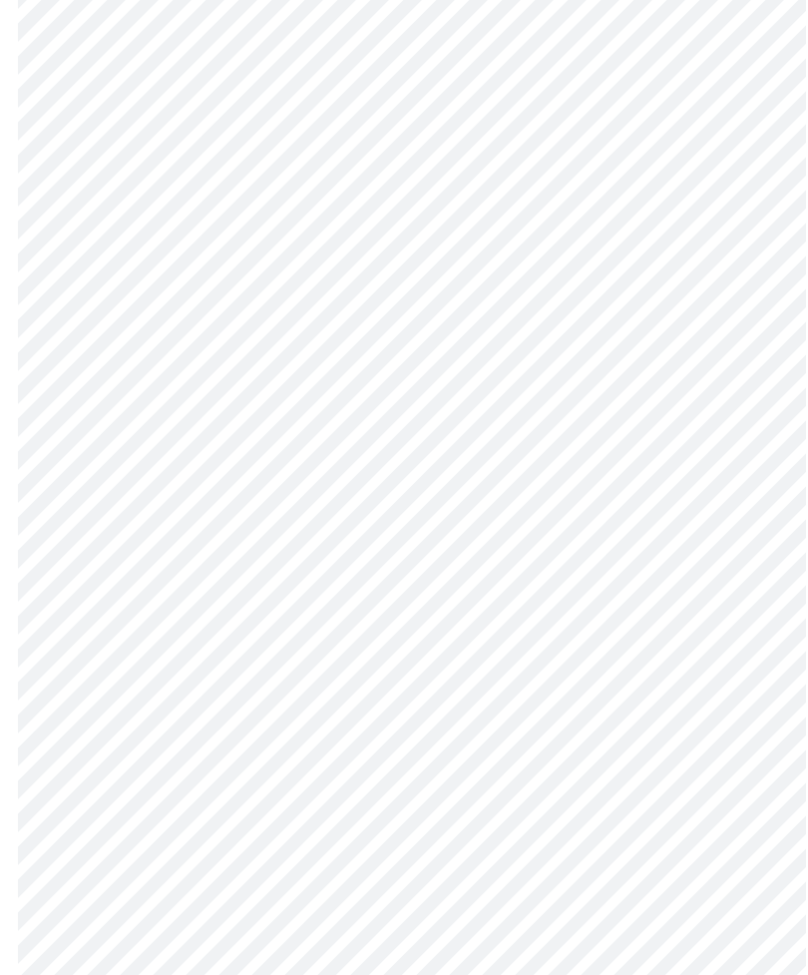
click at [749, 619] on body "MyMenopauseRx Intake Questions 4 / 13" at bounding box center [404, 86] width 792 height 1932
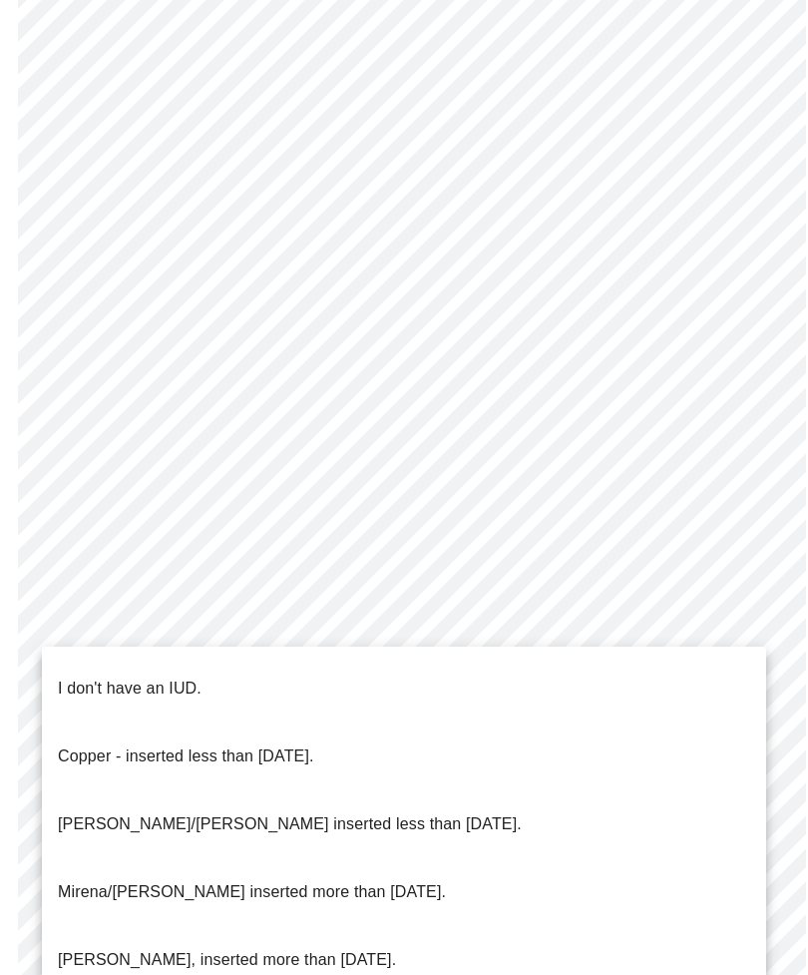
click at [153, 677] on p "I don't have an IUD." at bounding box center [130, 689] width 144 height 24
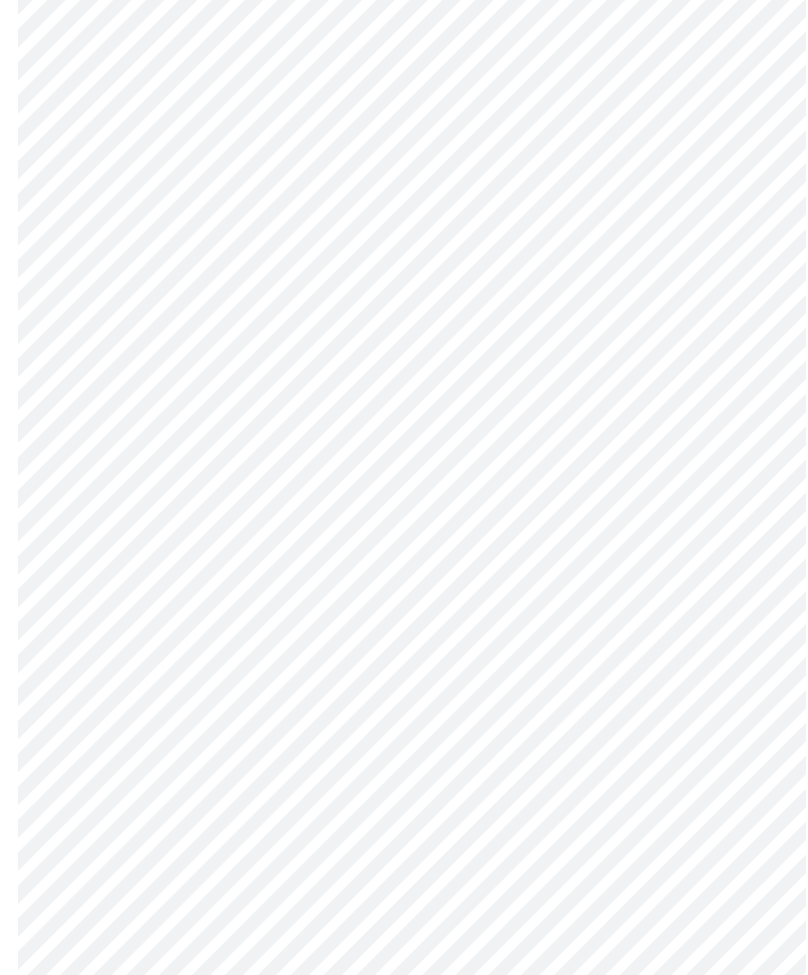
scroll to position [0, 0]
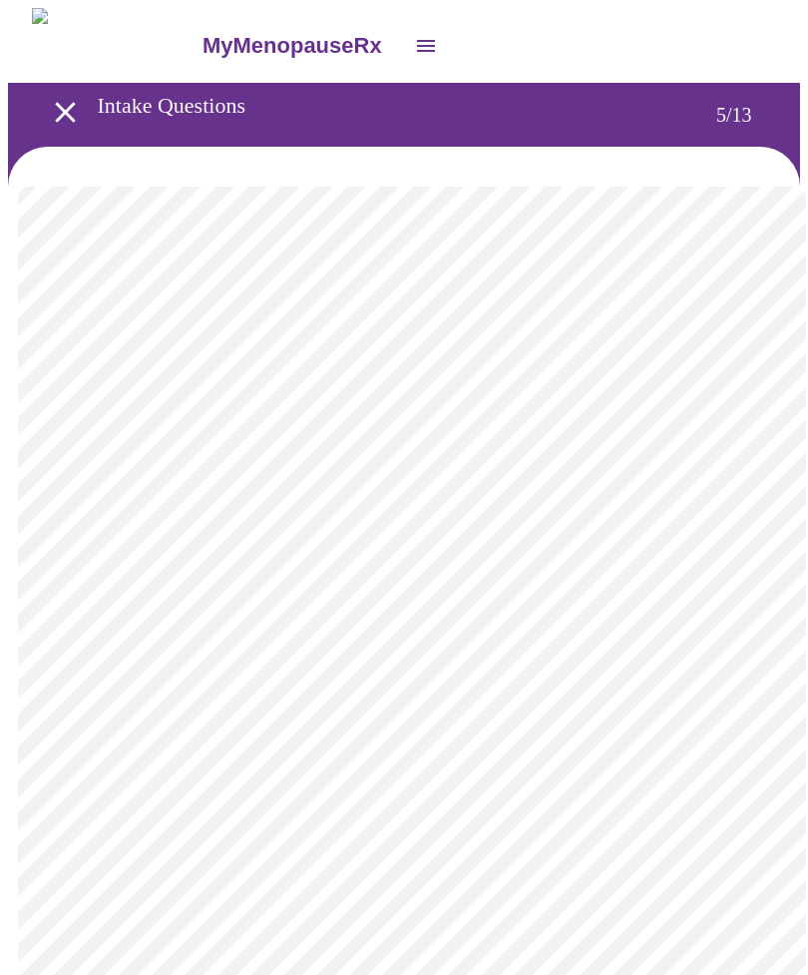
click at [751, 512] on body "MyMenopauseRx Intake Questions 5 / 13" at bounding box center [404, 750] width 792 height 1485
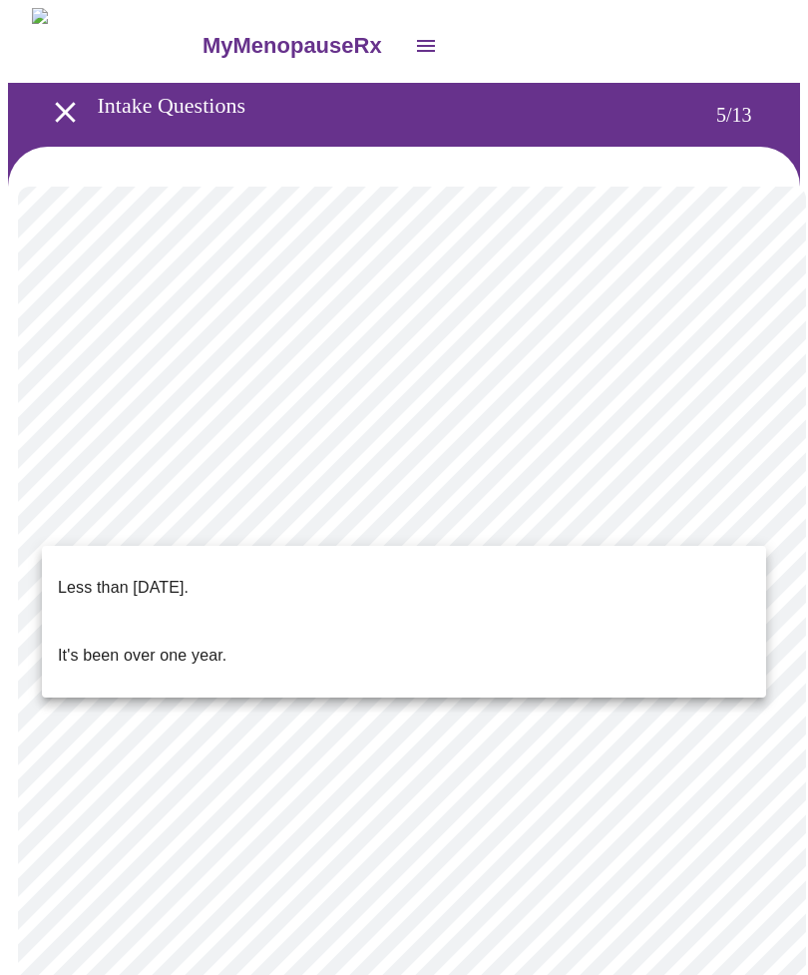
click at [182, 576] on p "Less than [DATE]." at bounding box center [123, 588] width 131 height 24
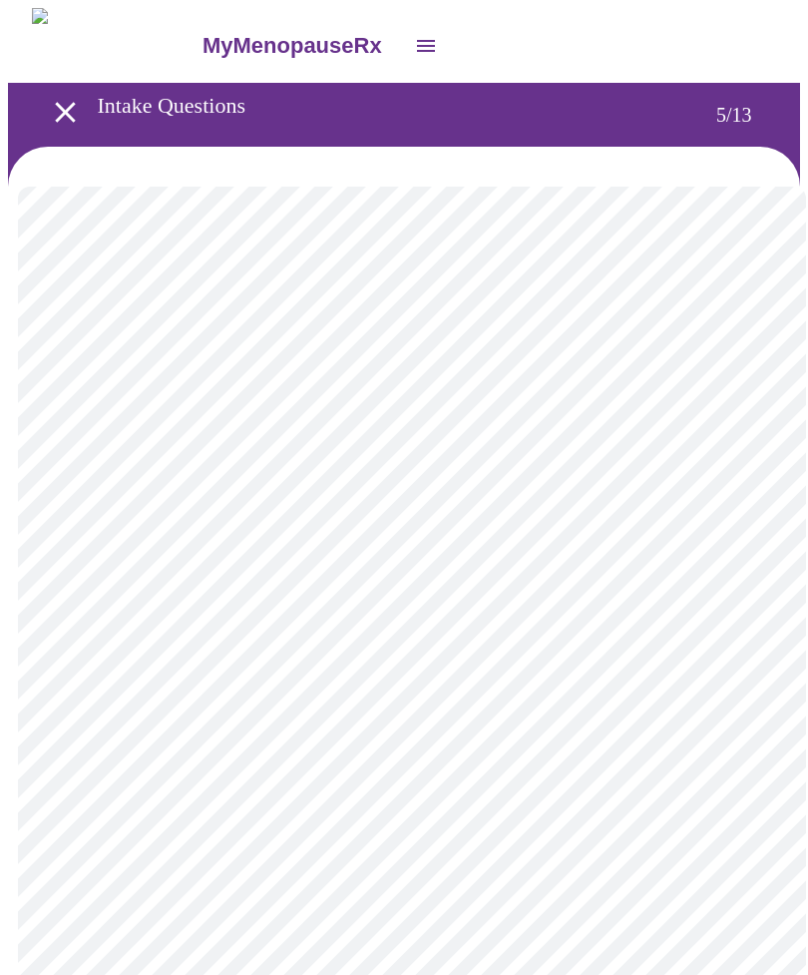
click at [738, 685] on body "MyMenopauseRx Intake Questions 5 / 13" at bounding box center [404, 745] width 792 height 1474
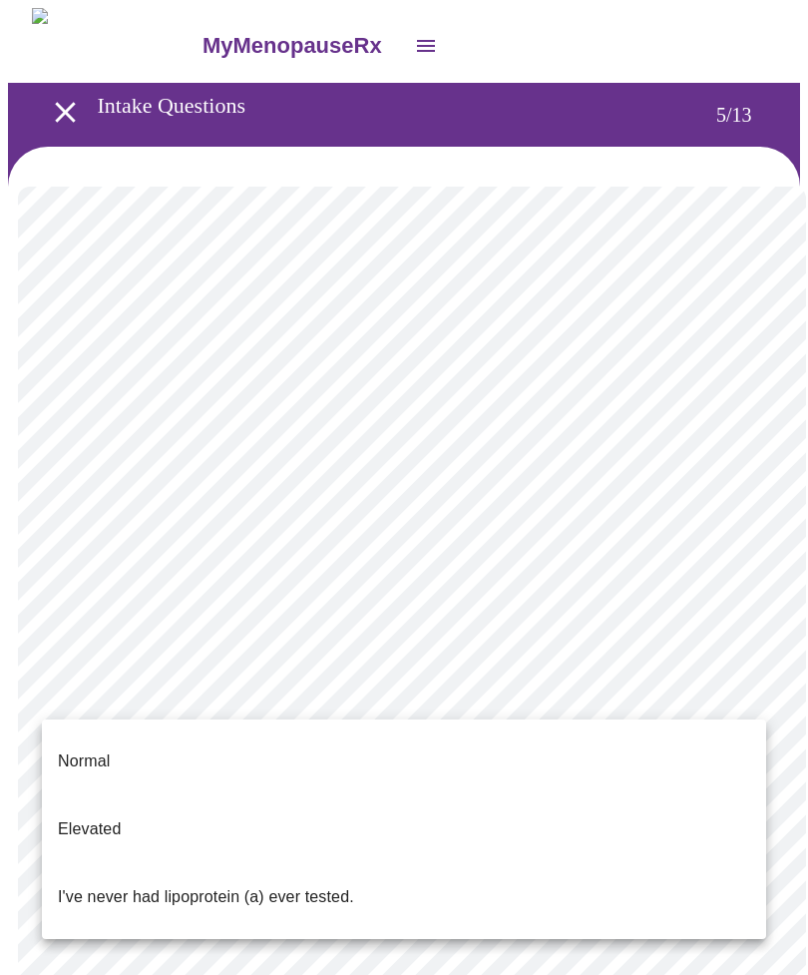
click at [101, 817] on p "Elevated" at bounding box center [89, 829] width 63 height 24
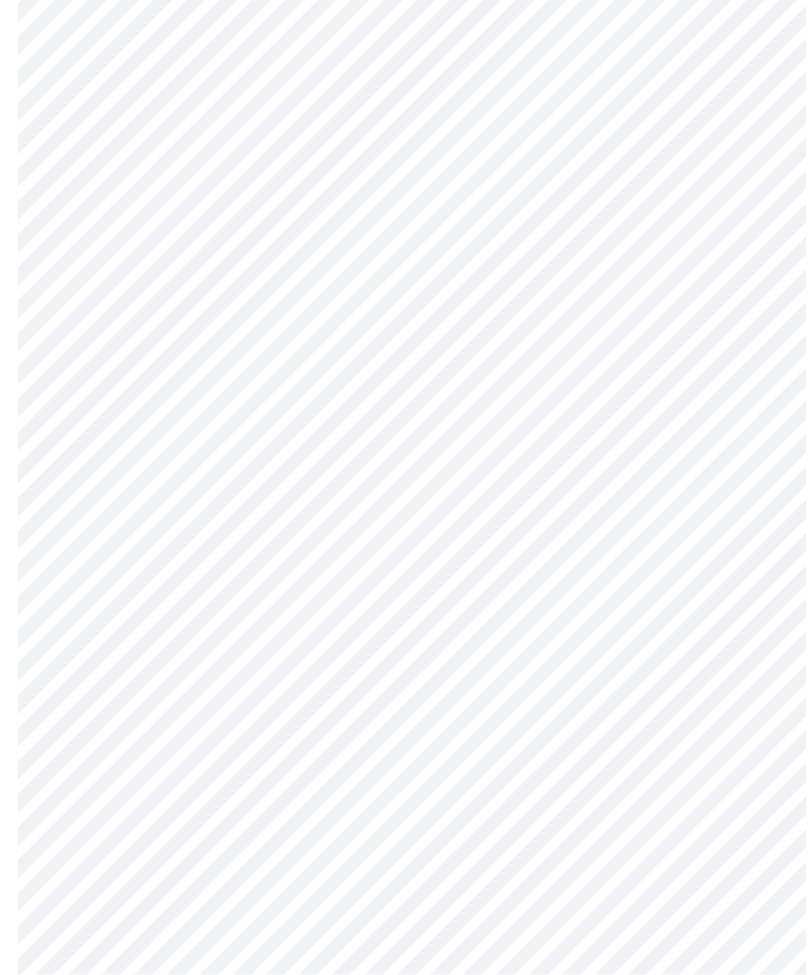
scroll to position [249, 0]
click at [752, 459] on body "MyMenopauseRx Intake Questions 5 / 13" at bounding box center [404, 490] width 792 height 1463
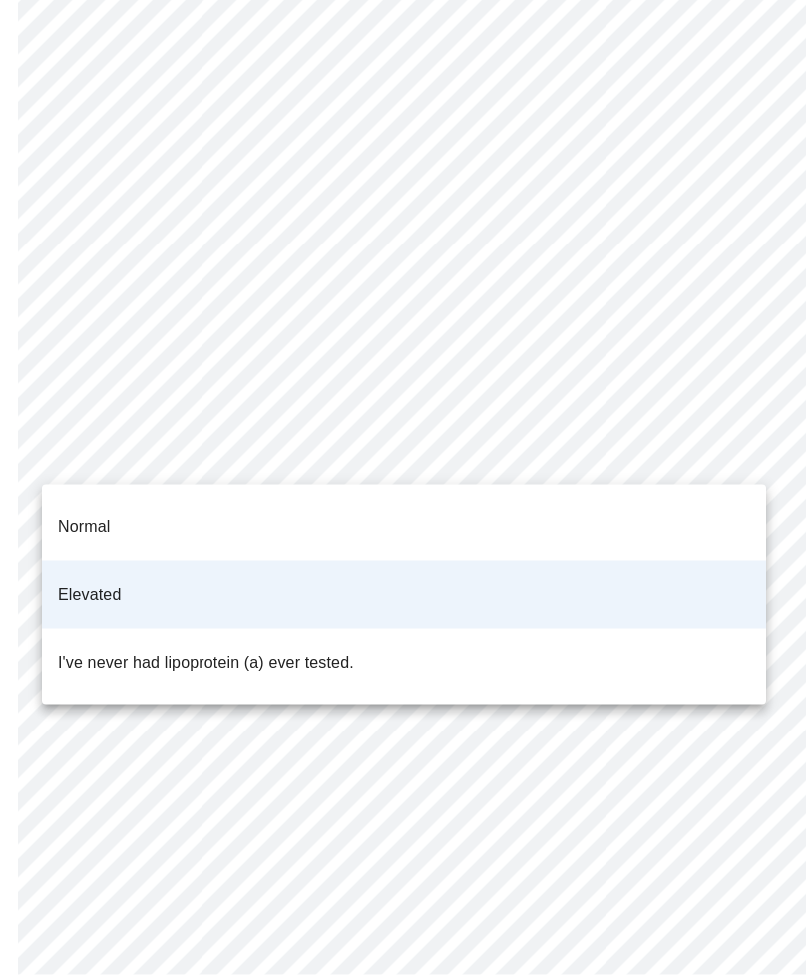
scroll to position [250, 0]
click at [94, 515] on p "Normal" at bounding box center [84, 527] width 52 height 24
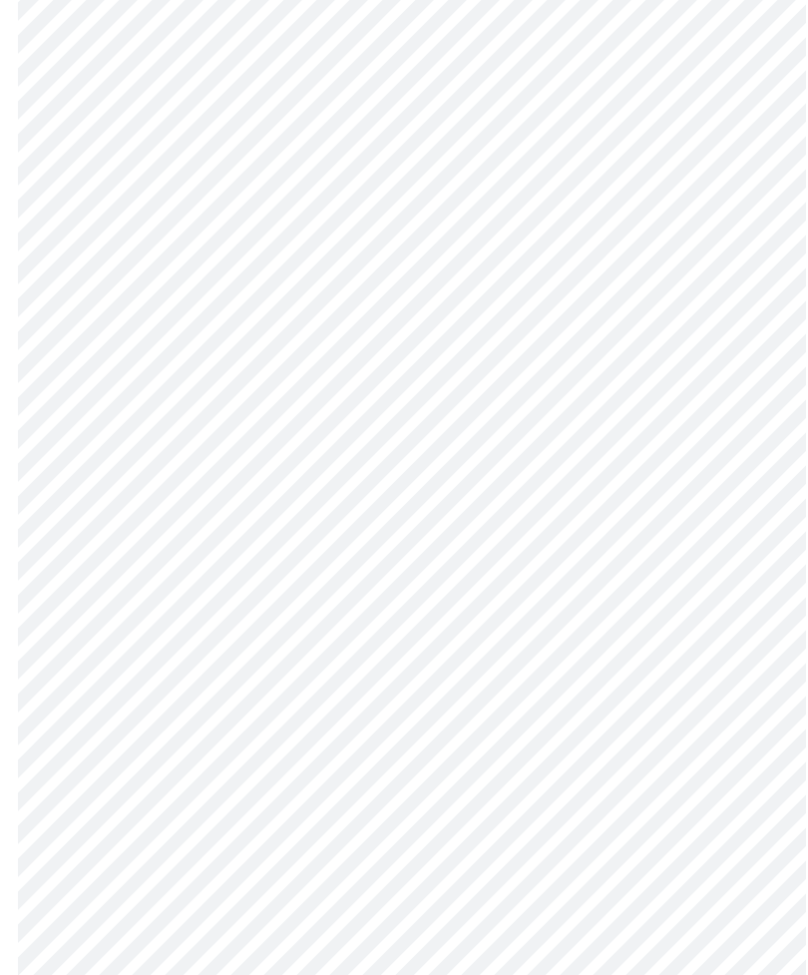
click at [750, 450] on body "MyMenopauseRx Intake Questions 5 / 13" at bounding box center [404, 489] width 792 height 1463
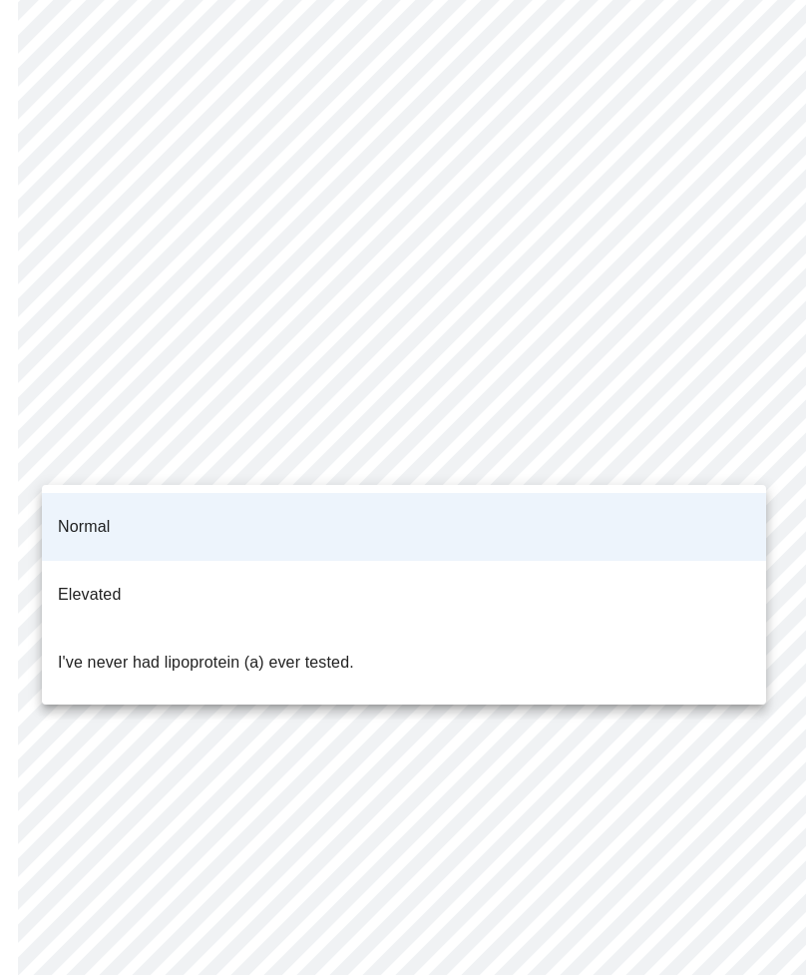
click at [304, 651] on p "I've never had lipoprotein (a) ever tested." at bounding box center [206, 663] width 296 height 24
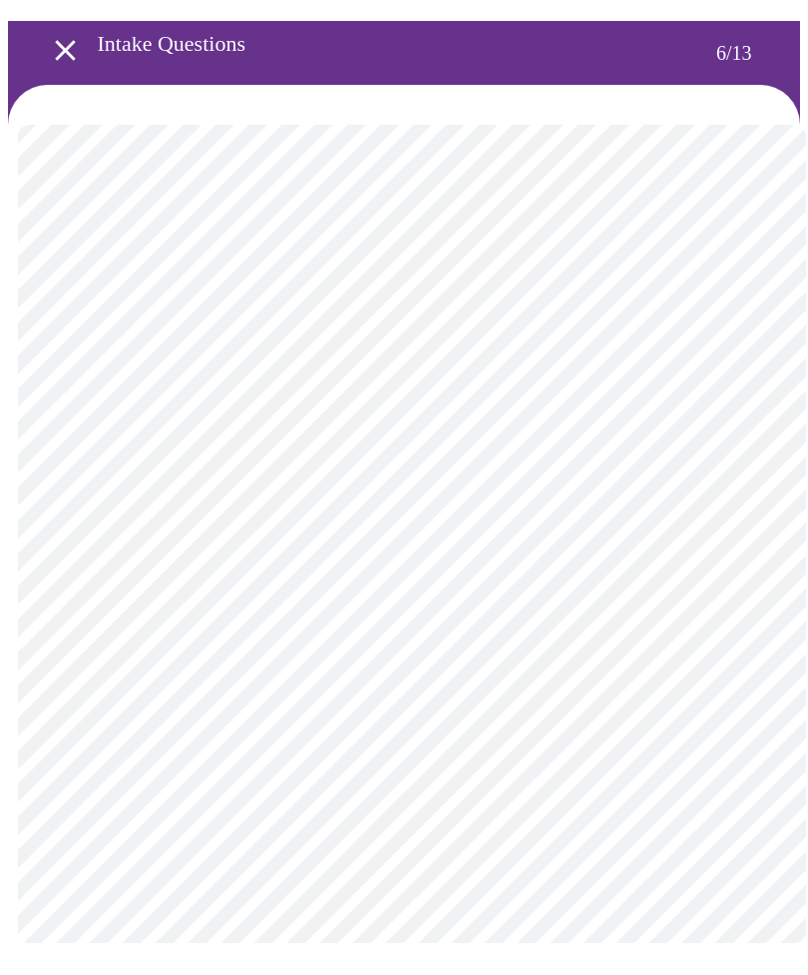
scroll to position [62, 0]
click at [107, 508] on body "MyMenopauseRx Intake Questions 6 / 13" at bounding box center [404, 464] width 792 height 1037
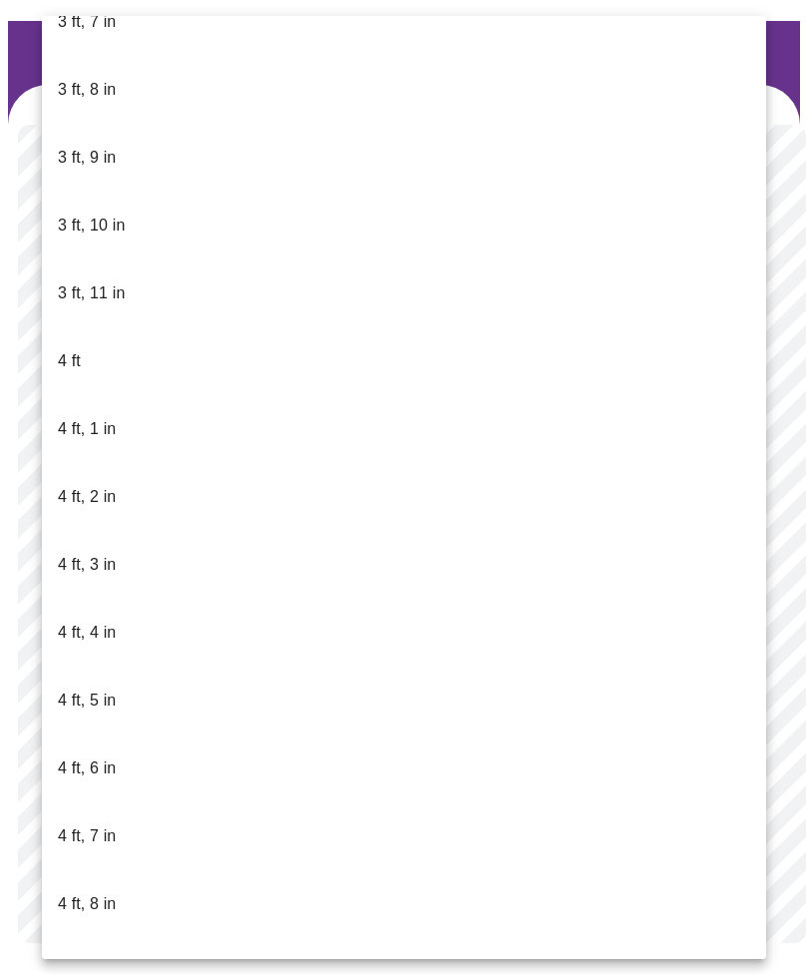
scroll to position [554, 0]
